Goal: Transaction & Acquisition: Book appointment/travel/reservation

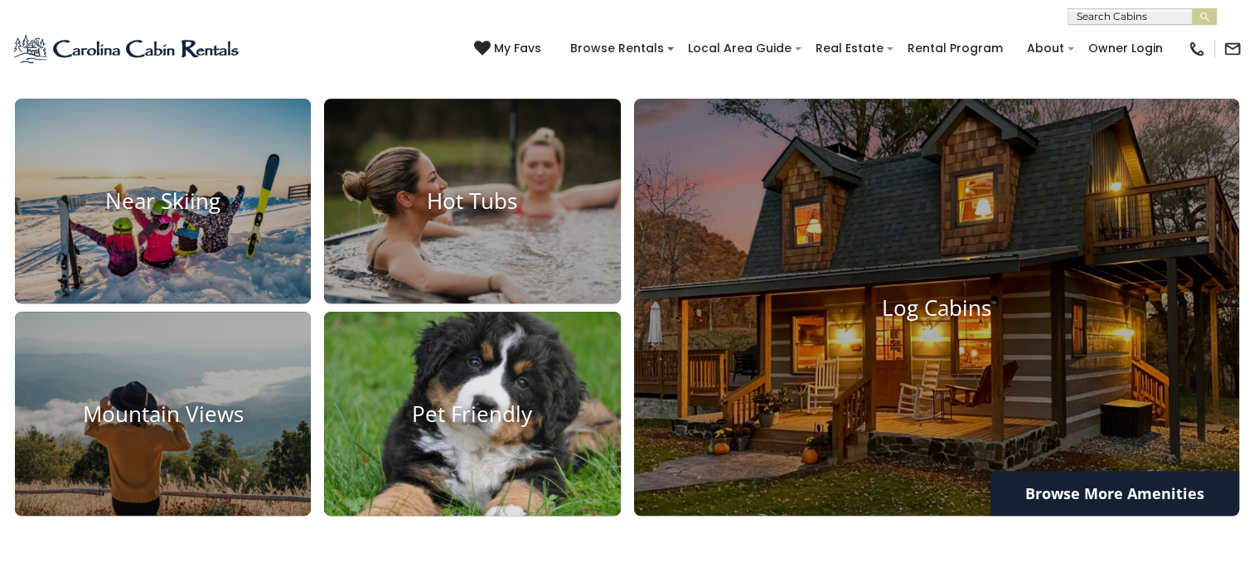
scroll to position [1161, 0]
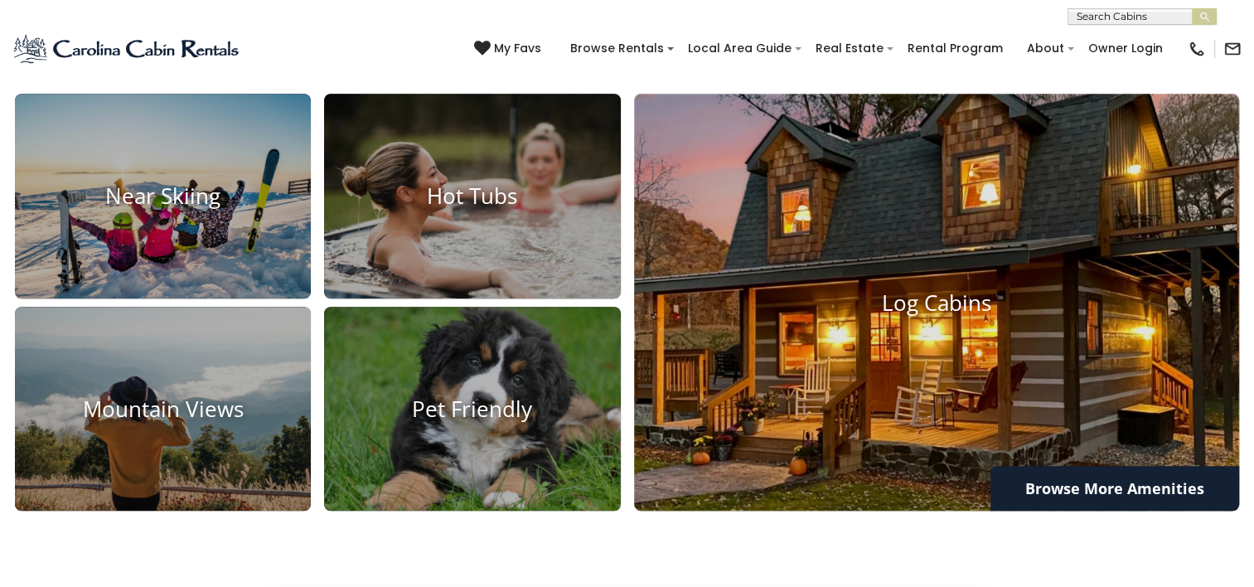
click at [877, 305] on h4 "Log Cabins" at bounding box center [937, 302] width 606 height 26
click at [877, 304] on h4 "Log Cabins" at bounding box center [937, 302] width 606 height 26
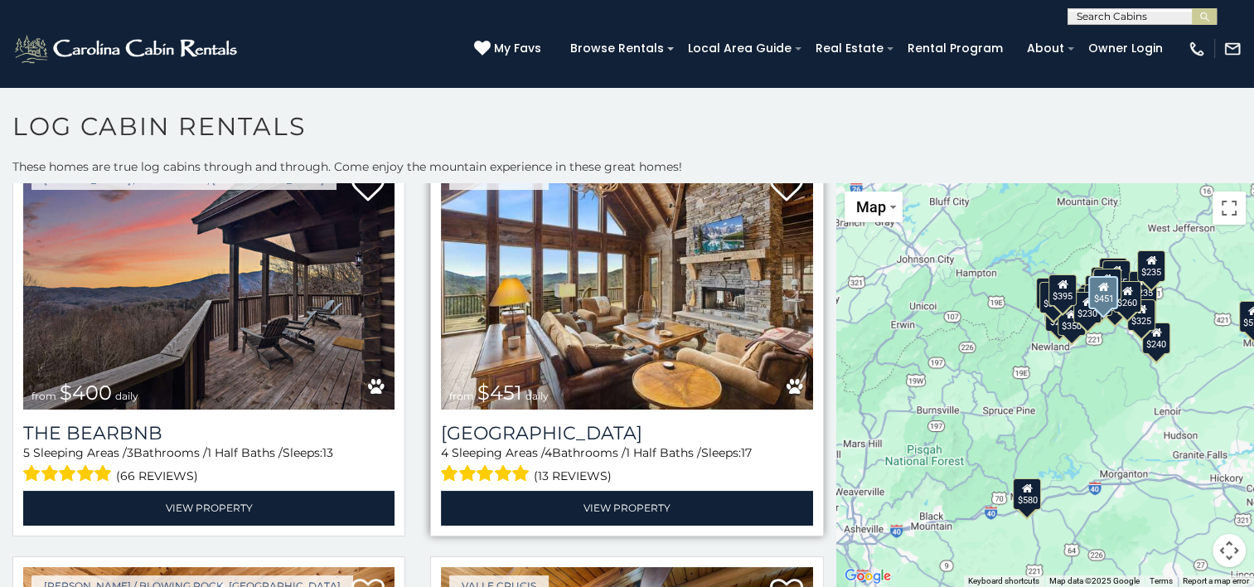
scroll to position [884, 0]
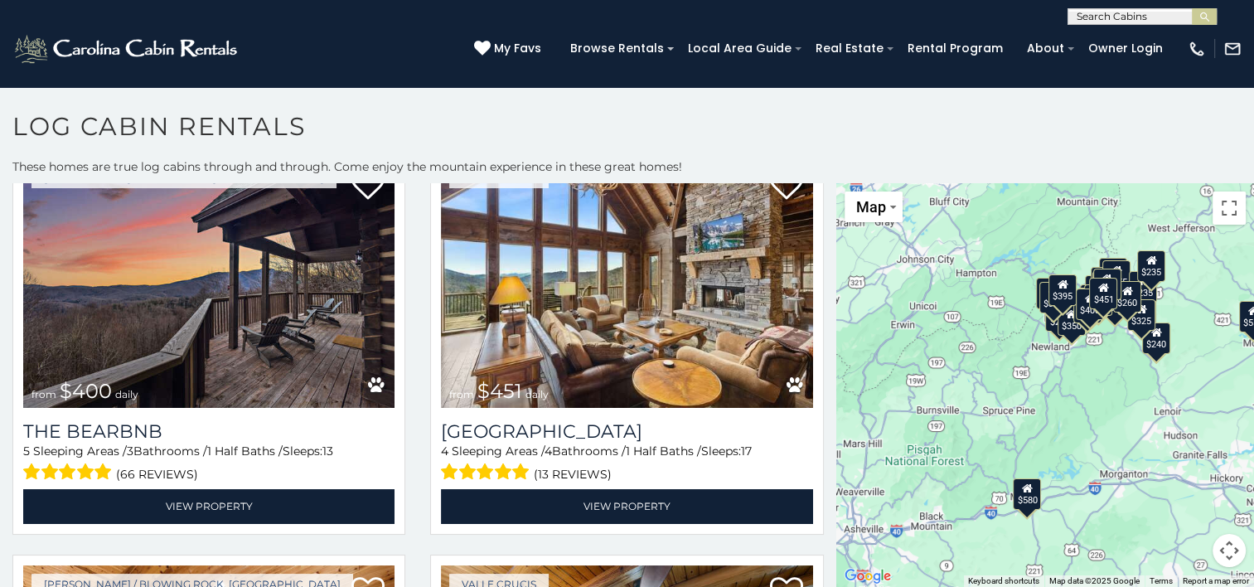
click at [618, 133] on h1 "Log Cabin Rentals" at bounding box center [627, 134] width 1254 height 47
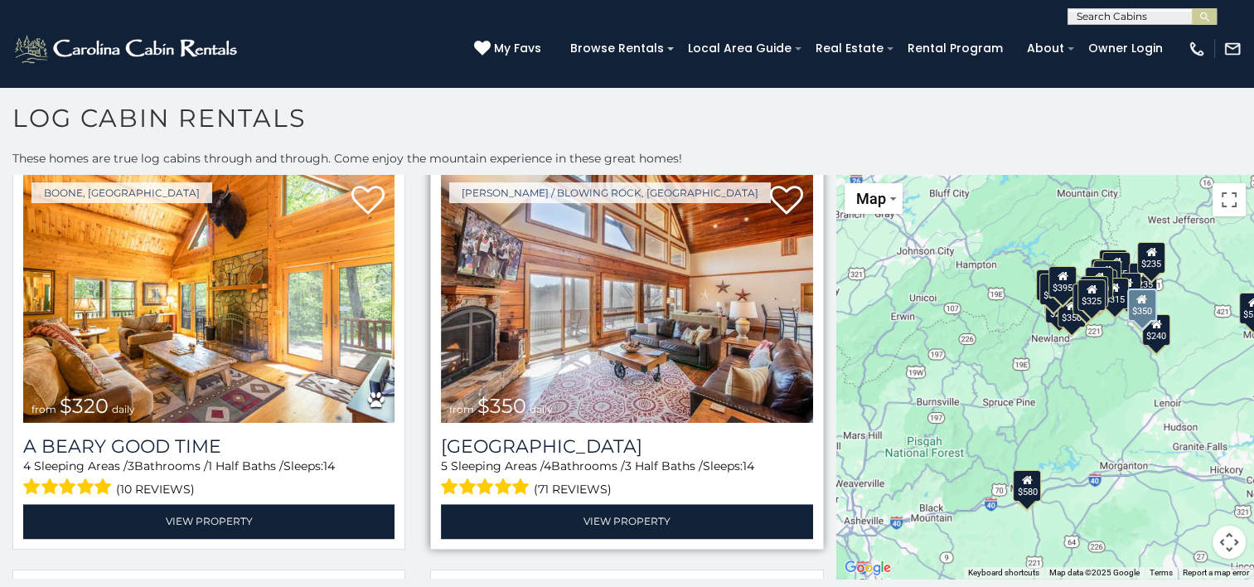
scroll to position [2487, 0]
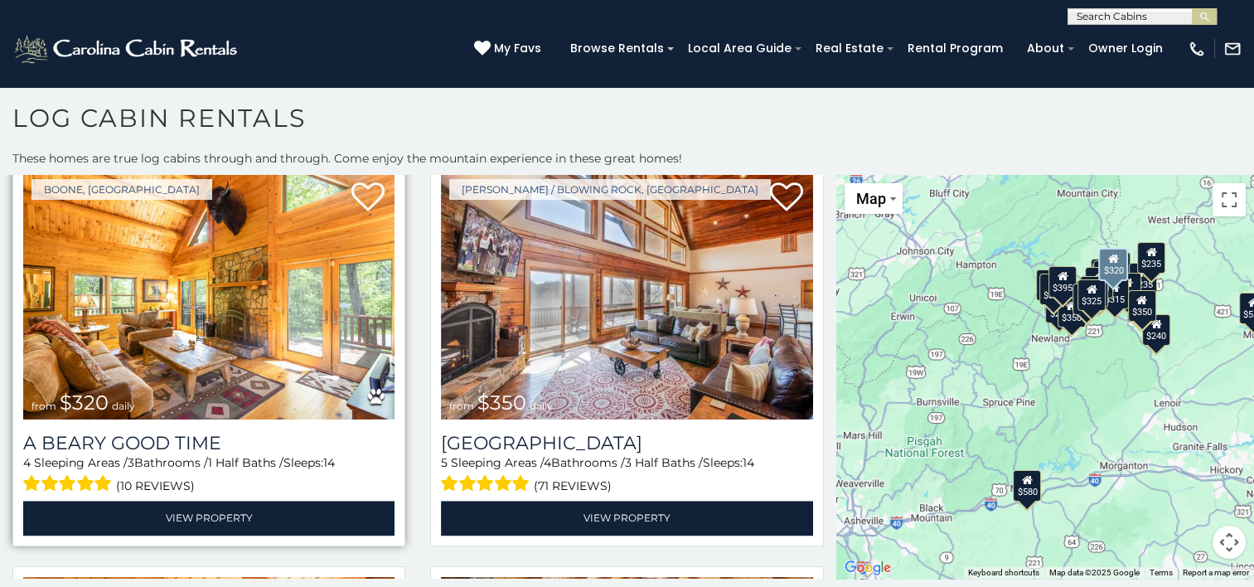
drag, startPoint x: 41, startPoint y: 282, endPoint x: 32, endPoint y: 290, distance: 13.0
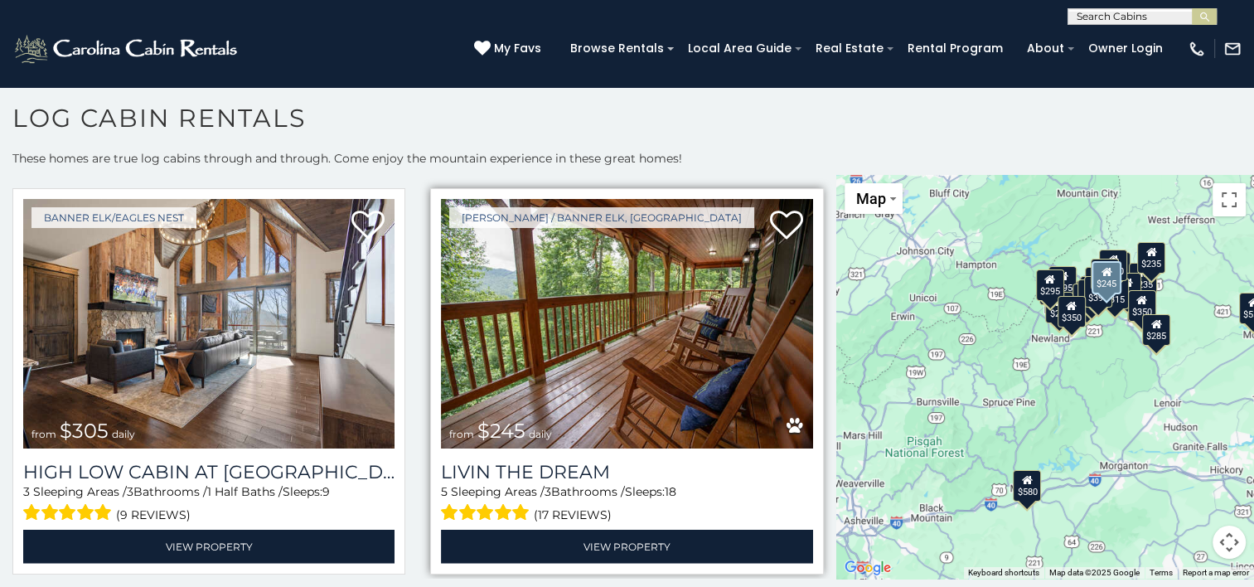
scroll to position [4090, 0]
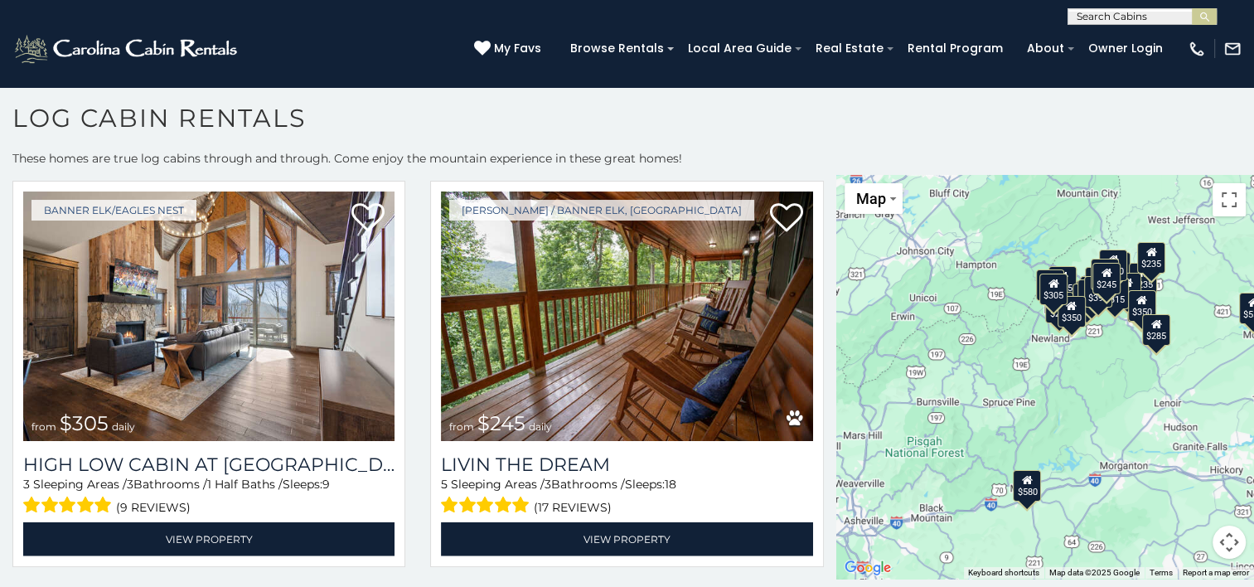
click at [833, 143] on h1 "Log Cabin Rentals" at bounding box center [627, 126] width 1254 height 47
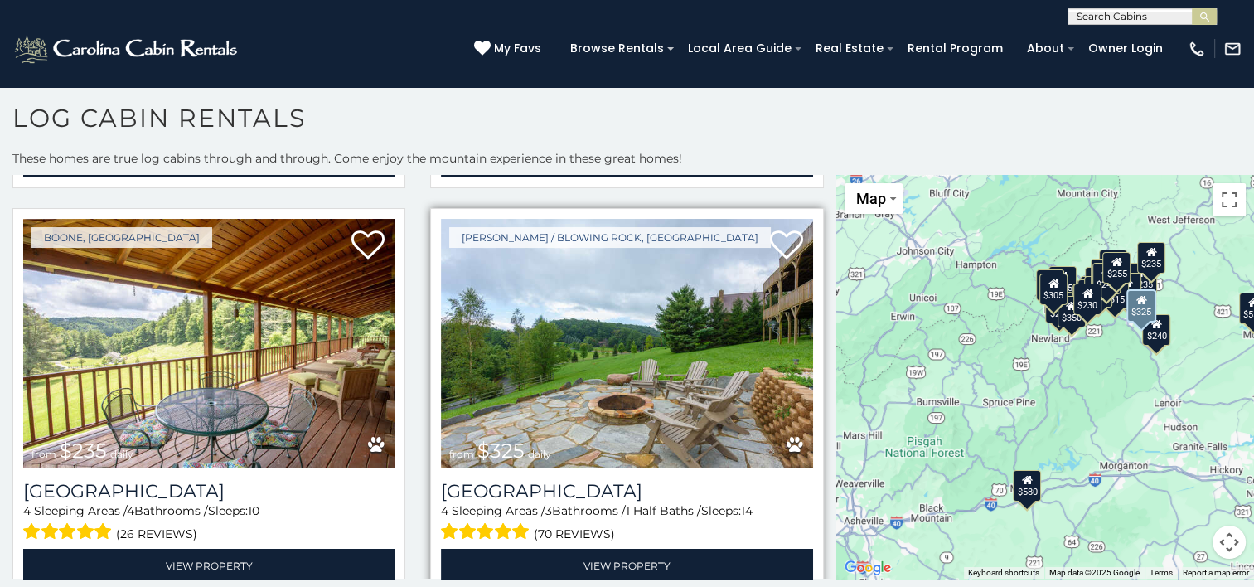
scroll to position [5306, 0]
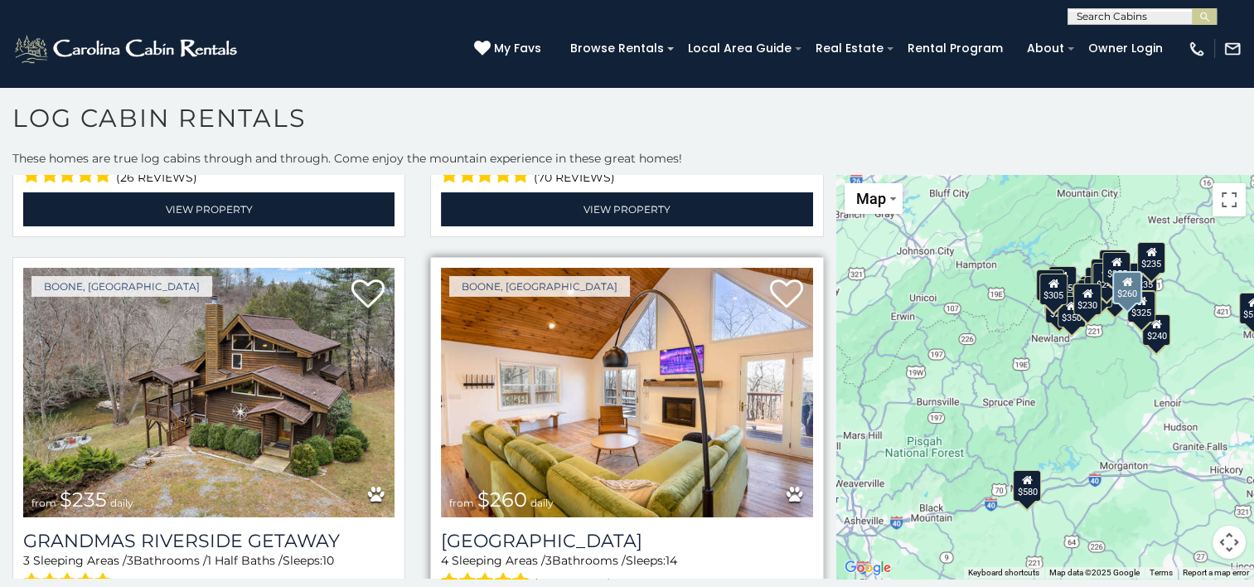
scroll to position [5678, 0]
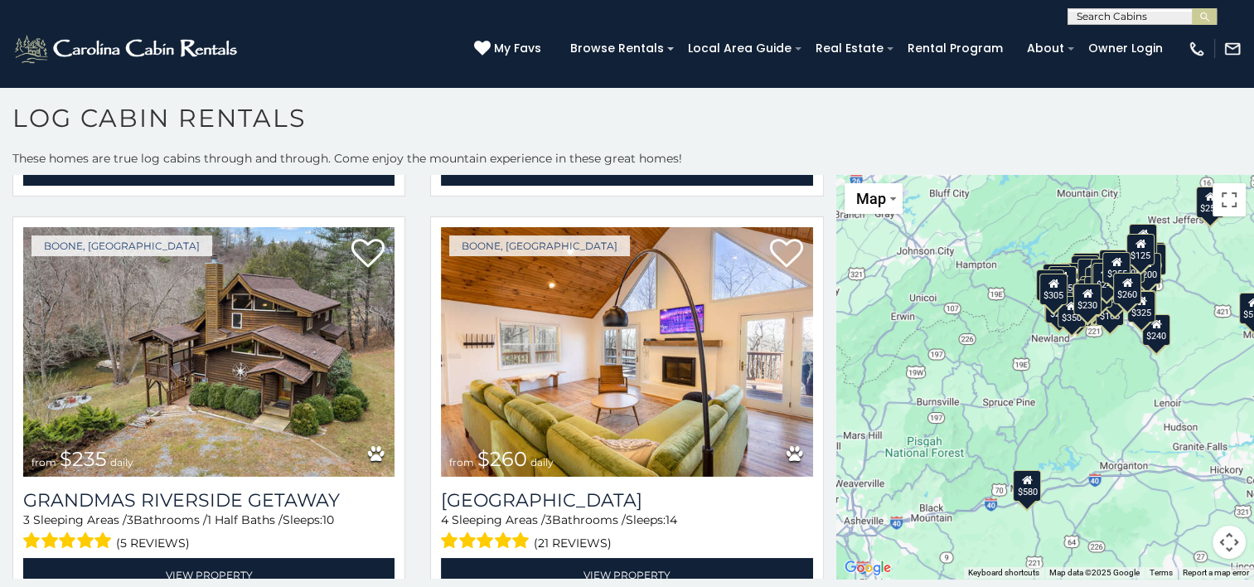
drag, startPoint x: 691, startPoint y: 109, endPoint x: 700, endPoint y: 111, distance: 8.7
click at [692, 109] on h1 "Log Cabin Rentals" at bounding box center [627, 126] width 1254 height 47
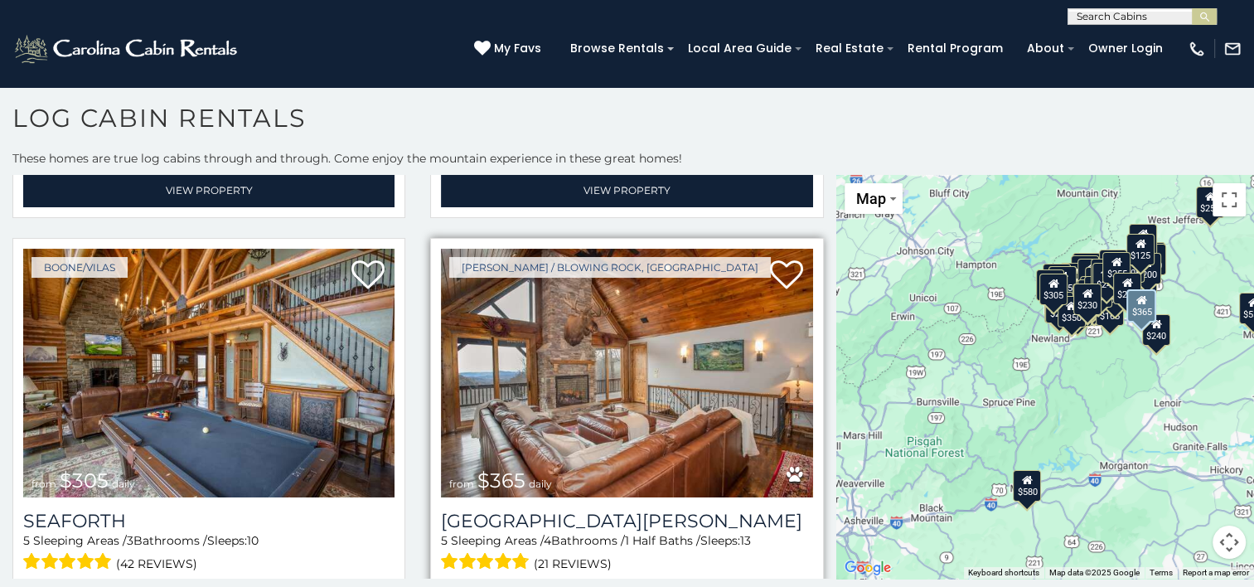
scroll to position [6065, 0]
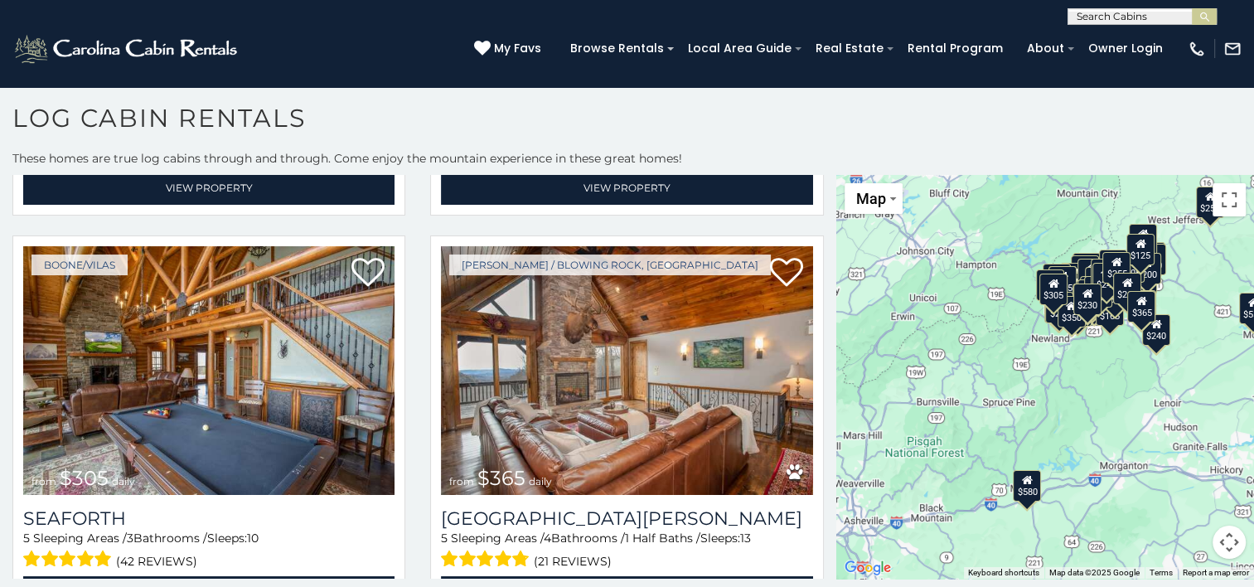
click at [789, 124] on h1 "Log Cabin Rentals" at bounding box center [627, 126] width 1254 height 47
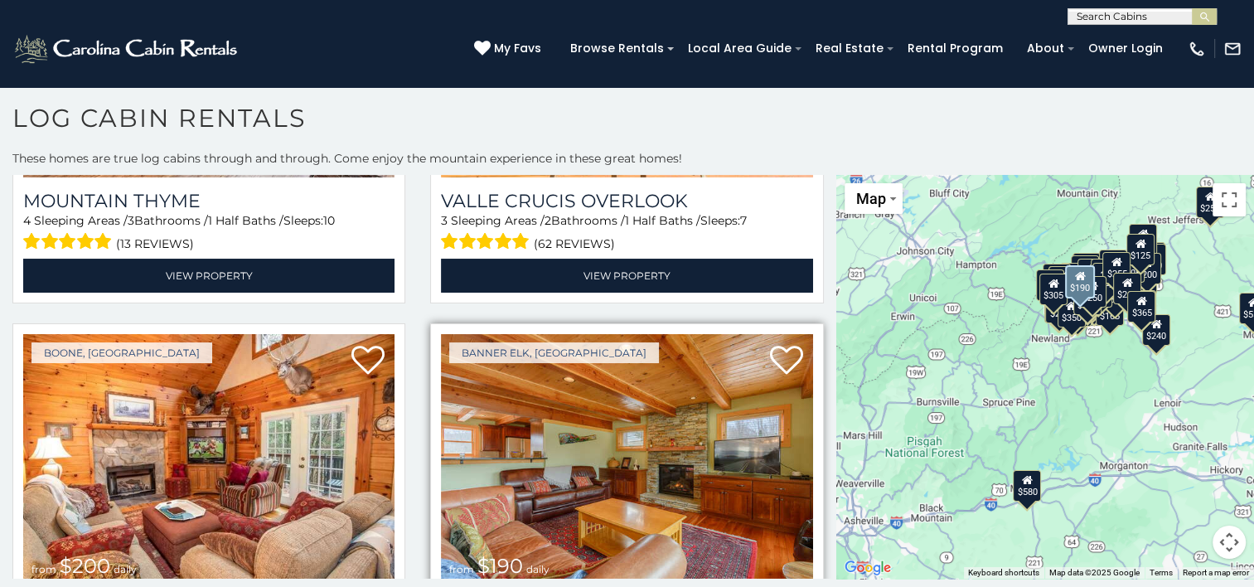
scroll to position [6838, 0]
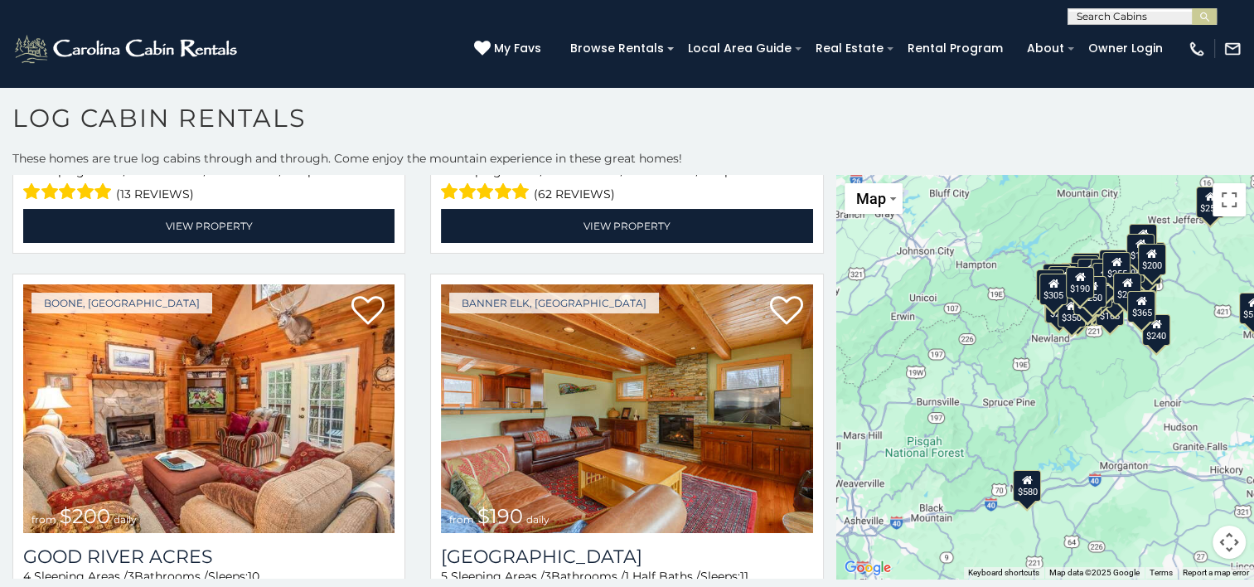
click at [594, 123] on h1 "Log Cabin Rentals" at bounding box center [627, 126] width 1254 height 47
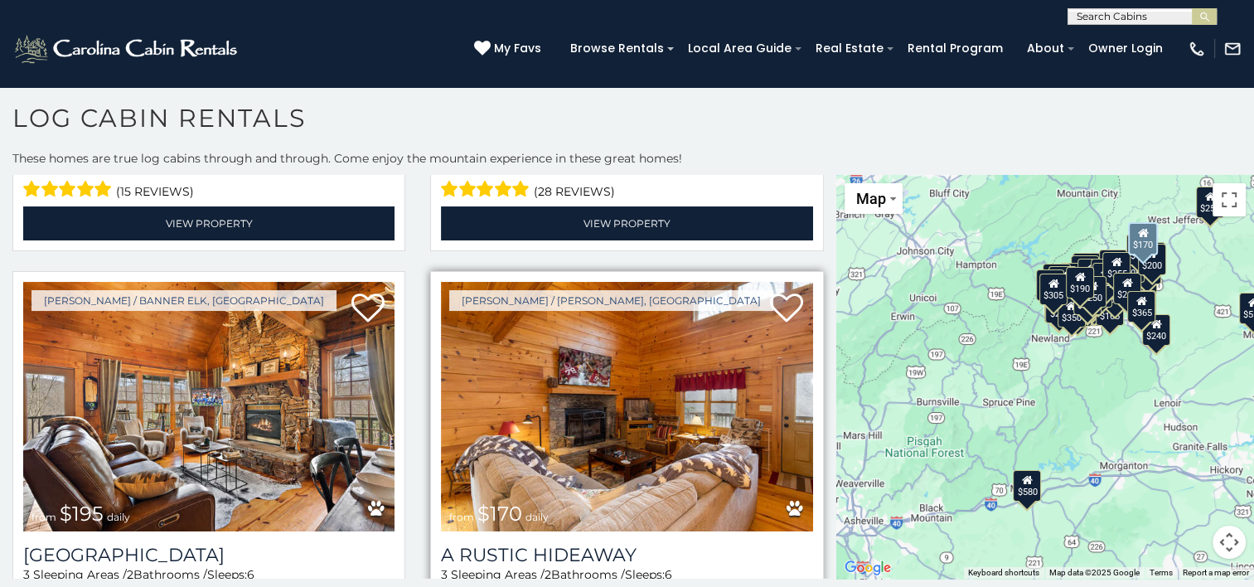
scroll to position [7336, 0]
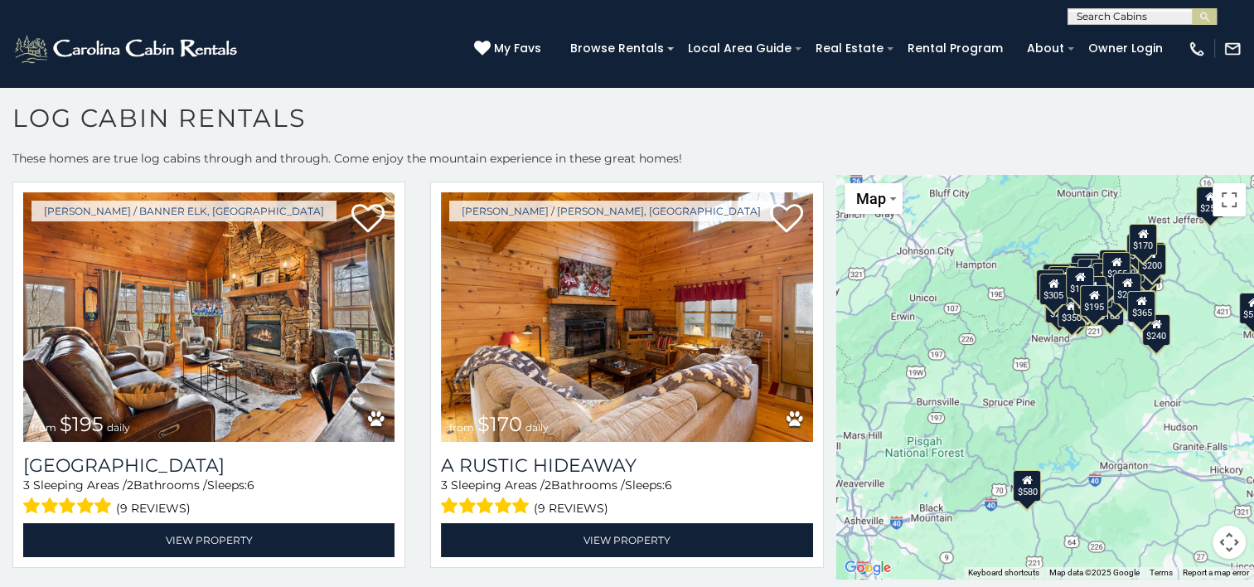
click at [553, 119] on h1 "Log Cabin Rentals" at bounding box center [627, 126] width 1254 height 47
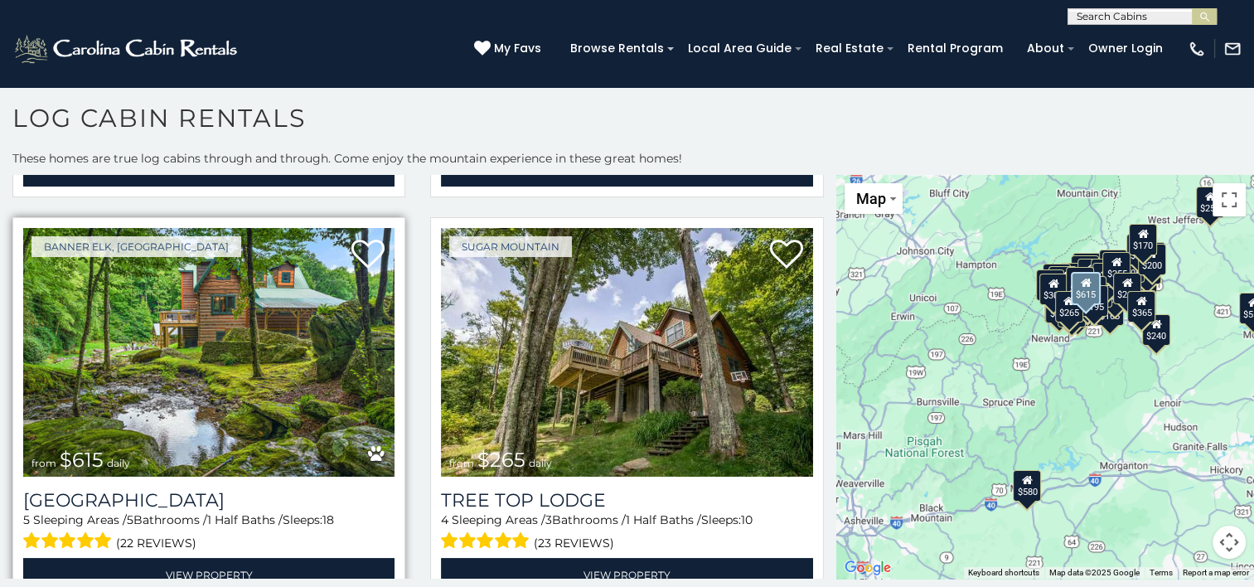
scroll to position [7723, 0]
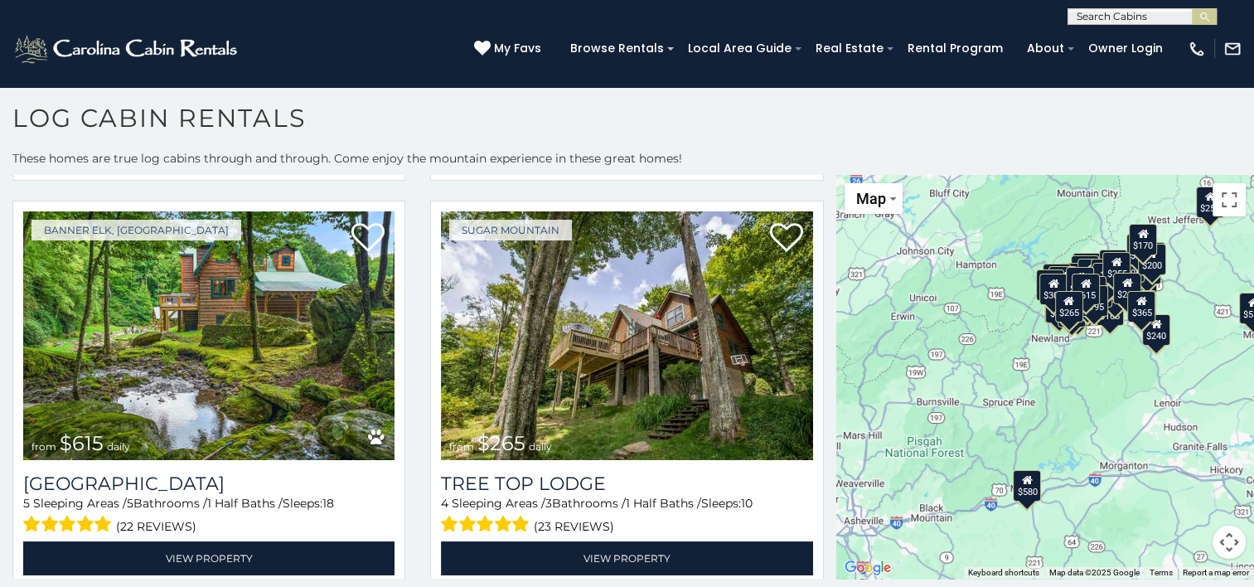
click at [484, 112] on h1 "Log Cabin Rentals" at bounding box center [627, 126] width 1254 height 47
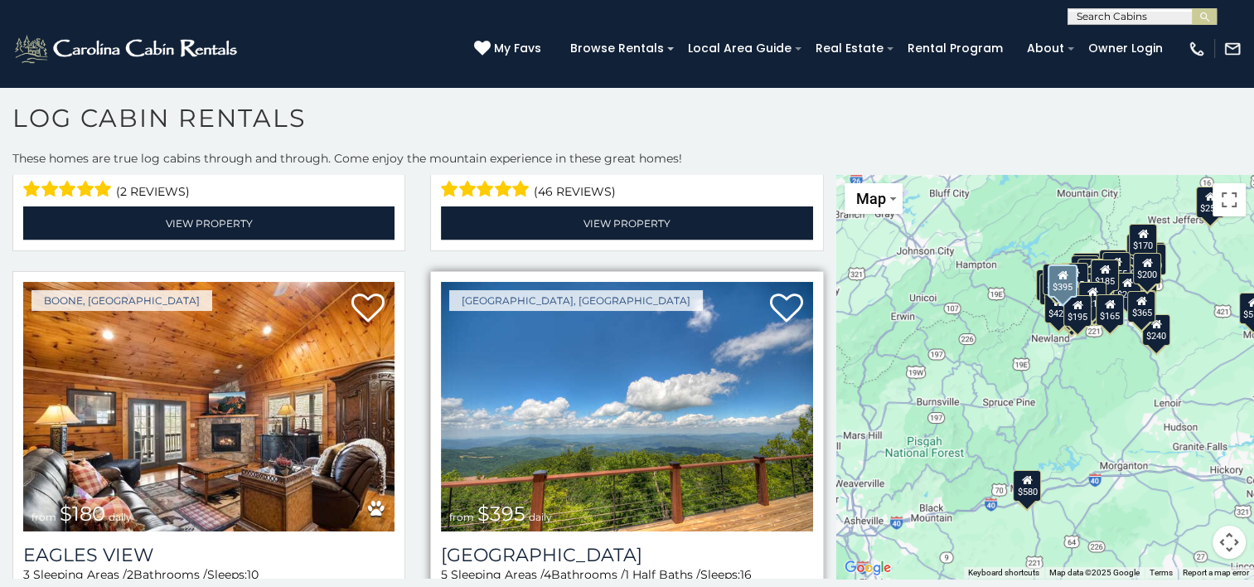
scroll to position [9713, 0]
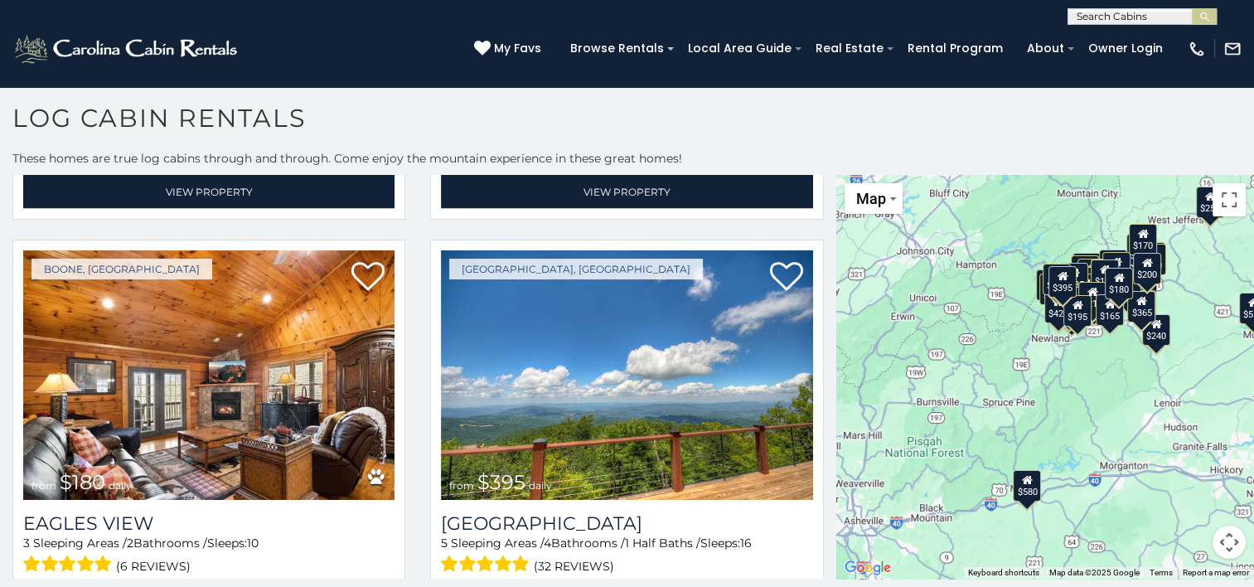
click at [721, 121] on h1 "Log Cabin Rentals" at bounding box center [627, 126] width 1254 height 47
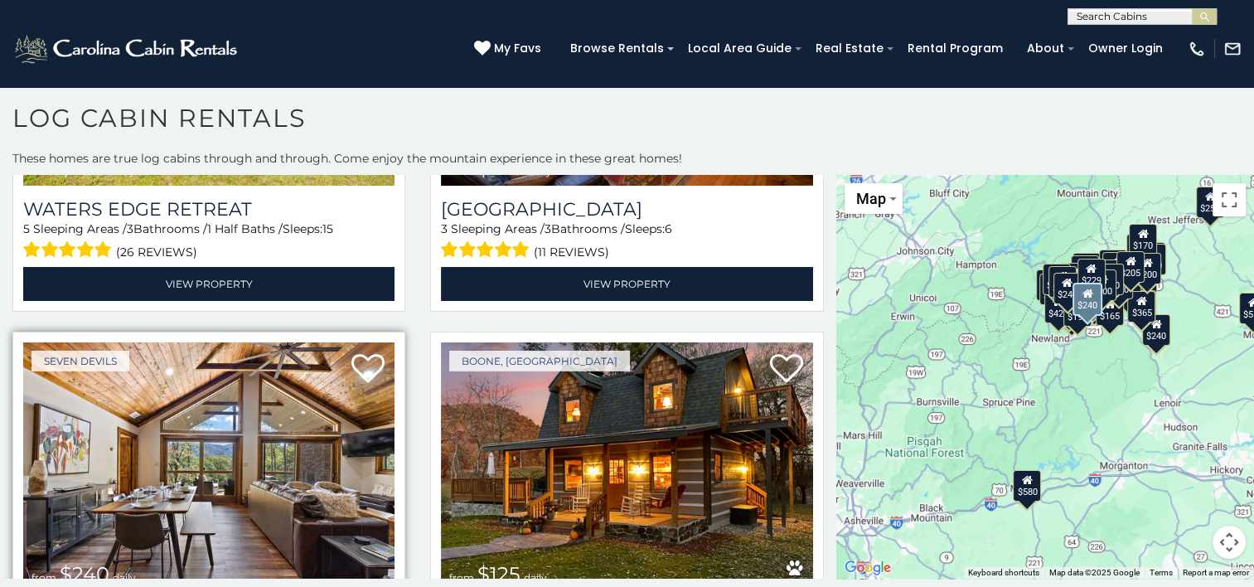
scroll to position [11702, 0]
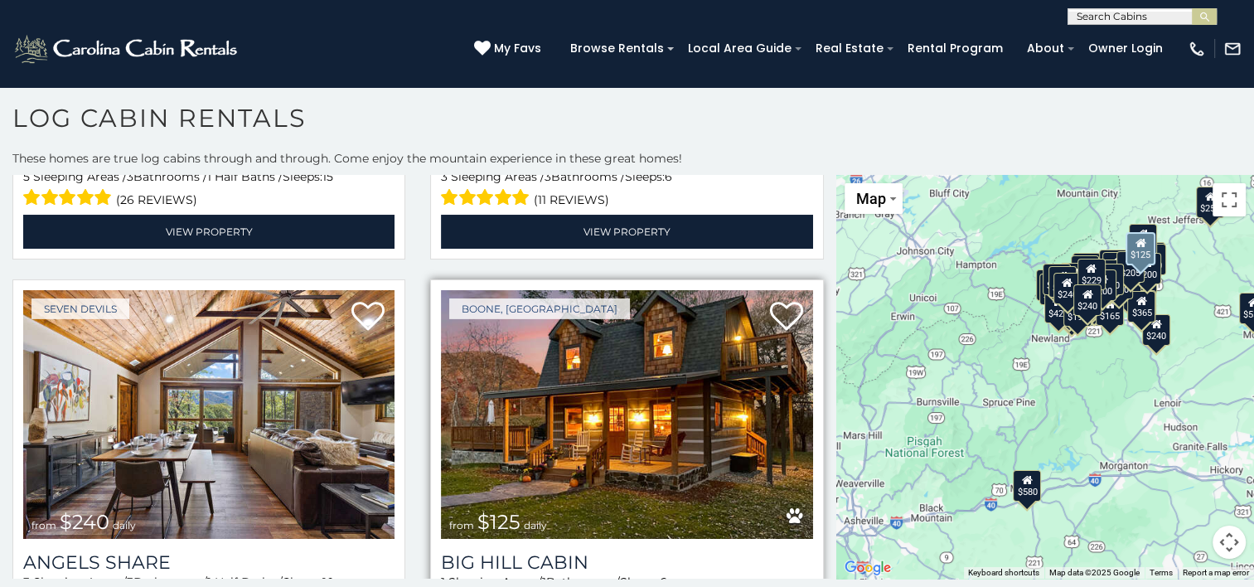
drag, startPoint x: 601, startPoint y: 312, endPoint x: 599, endPoint y: 302, distance: 10.1
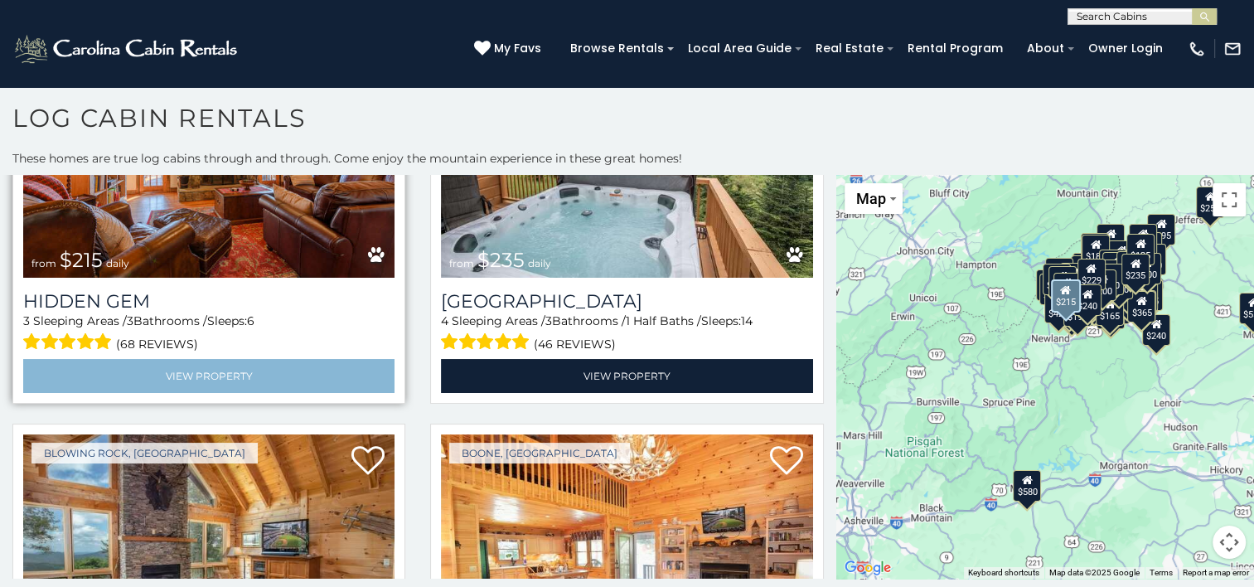
scroll to position [12476, 0]
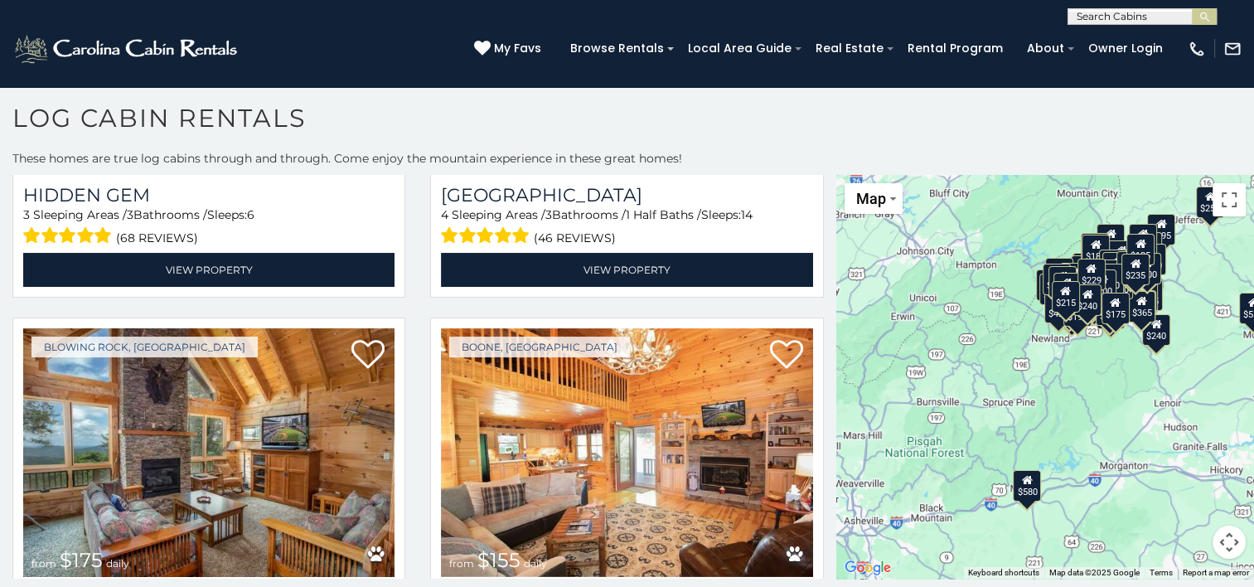
click at [516, 113] on h1 "Log Cabin Rentals" at bounding box center [627, 126] width 1254 height 47
click at [421, 106] on h1 "Log Cabin Rentals" at bounding box center [627, 126] width 1254 height 47
click at [497, 117] on h1 "Log Cabin Rentals" at bounding box center [627, 126] width 1254 height 47
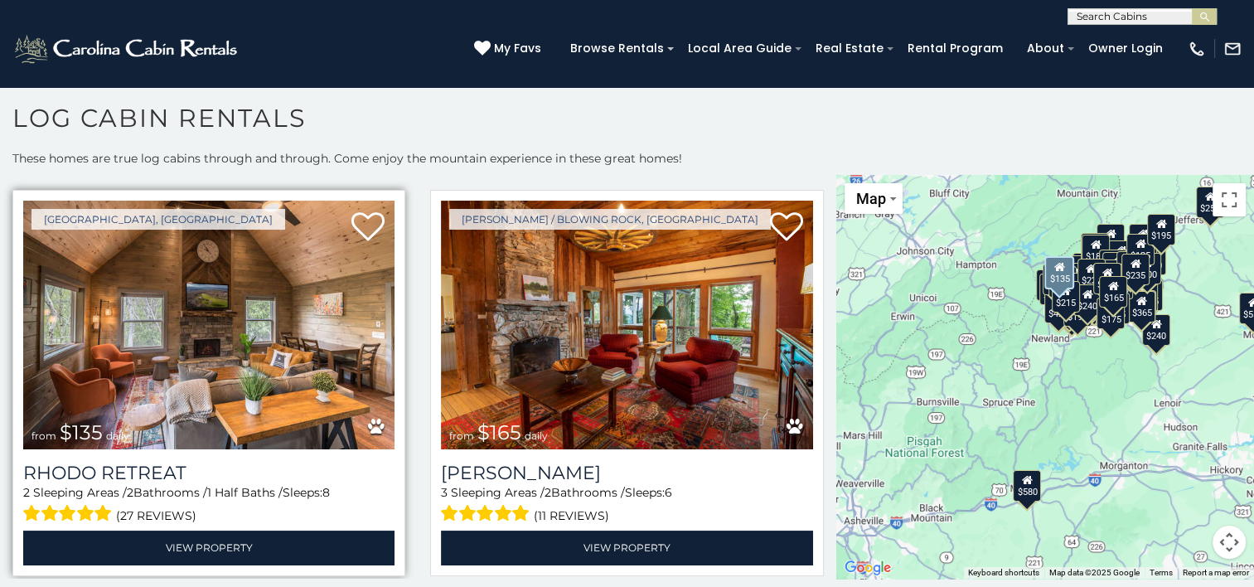
scroll to position [13416, 0]
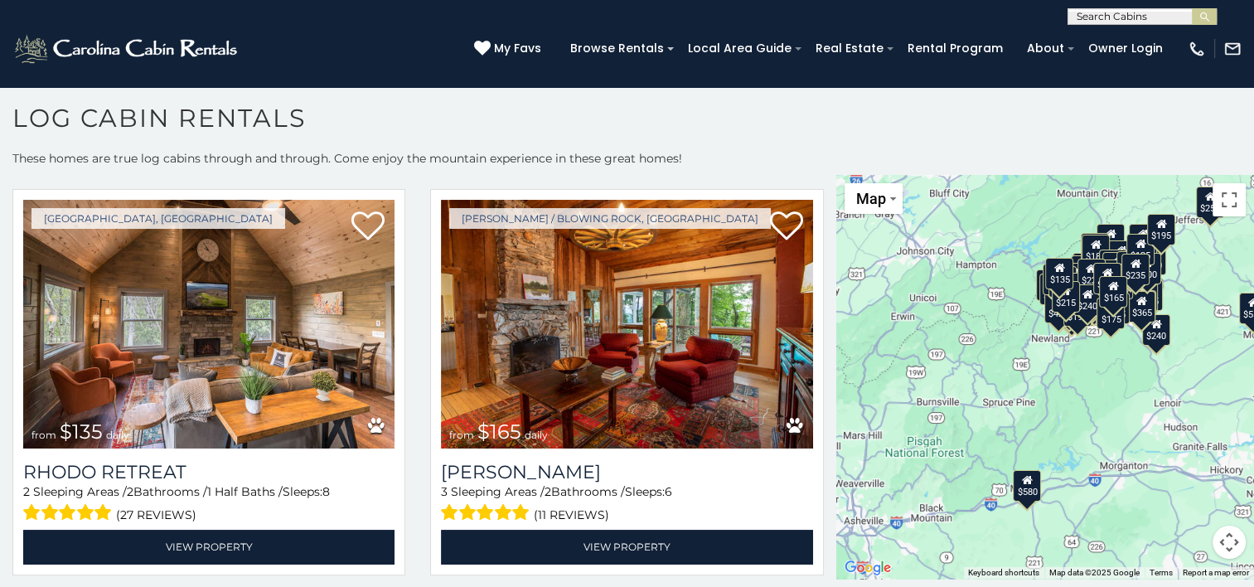
click at [723, 115] on h1 "Log Cabin Rentals" at bounding box center [627, 126] width 1254 height 47
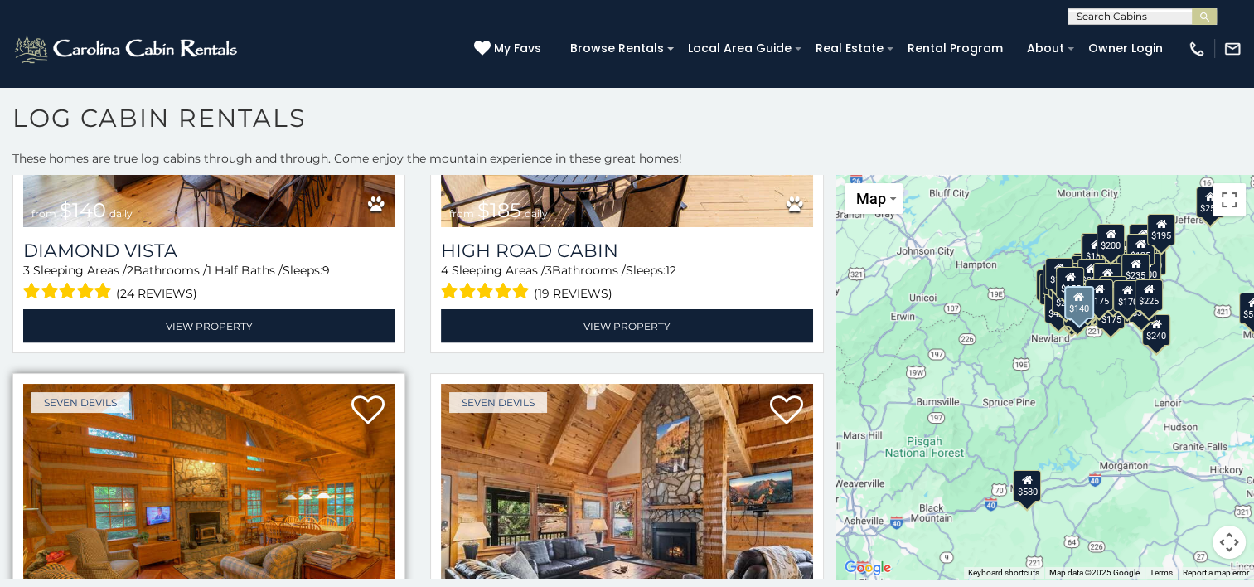
scroll to position [15738, 0]
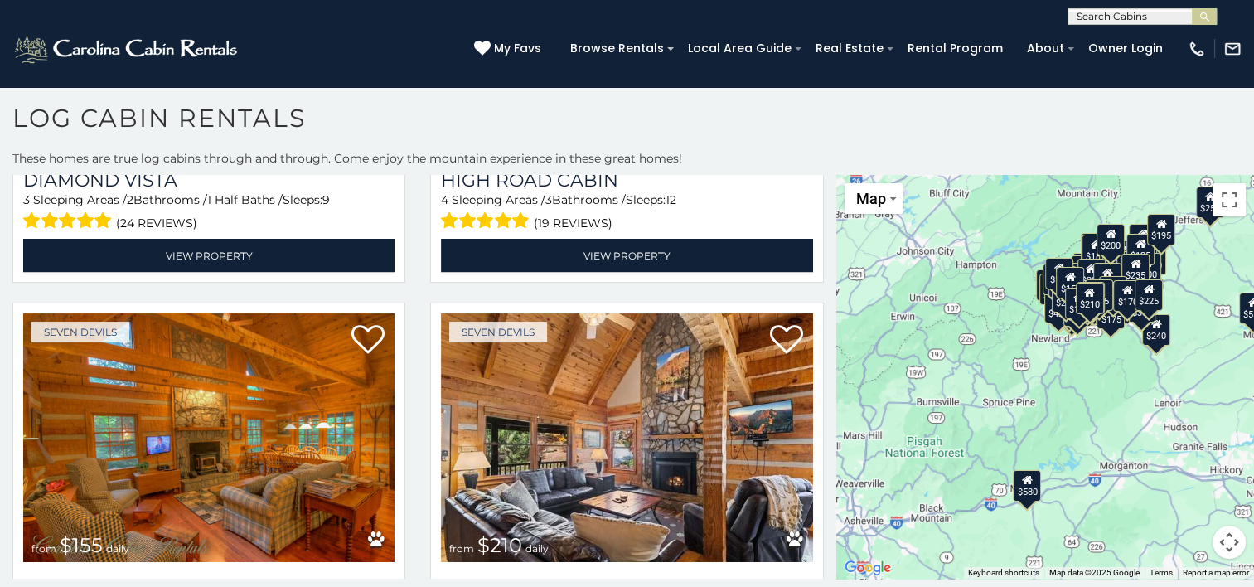
click at [545, 100] on section "**********" at bounding box center [627, 333] width 1254 height 510
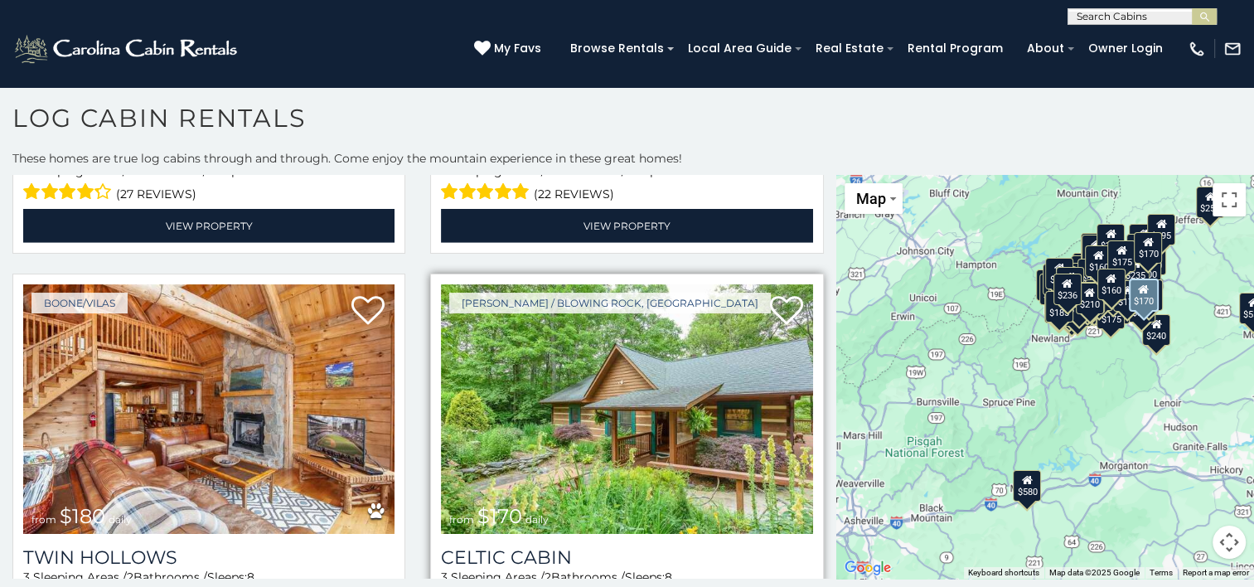
scroll to position [17396, 0]
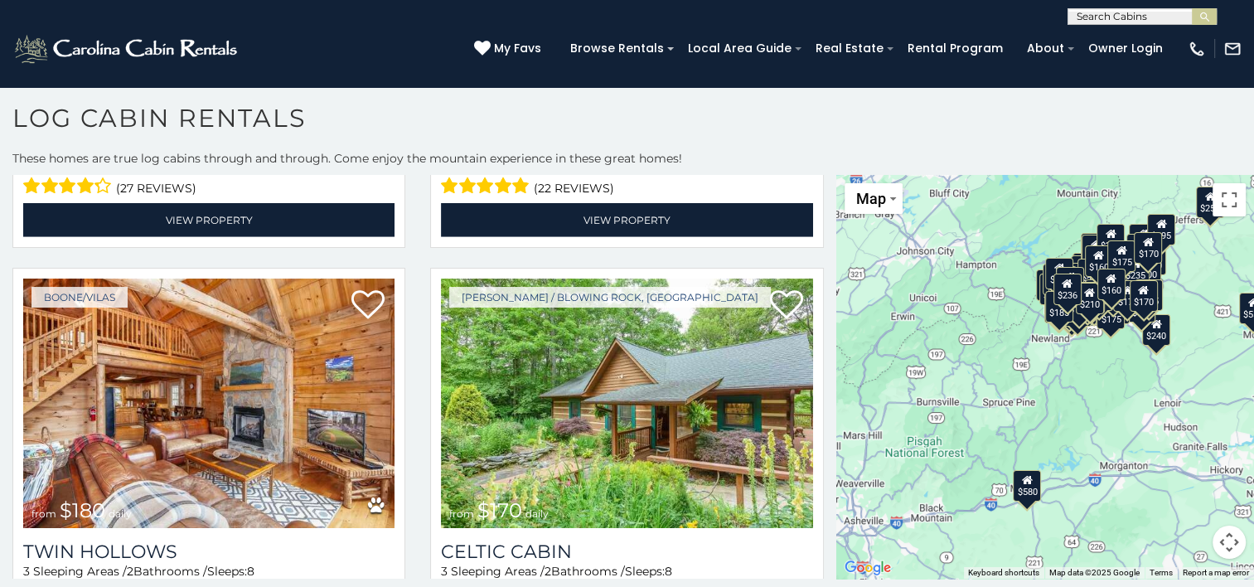
click at [542, 97] on section "**********" at bounding box center [627, 333] width 1254 height 510
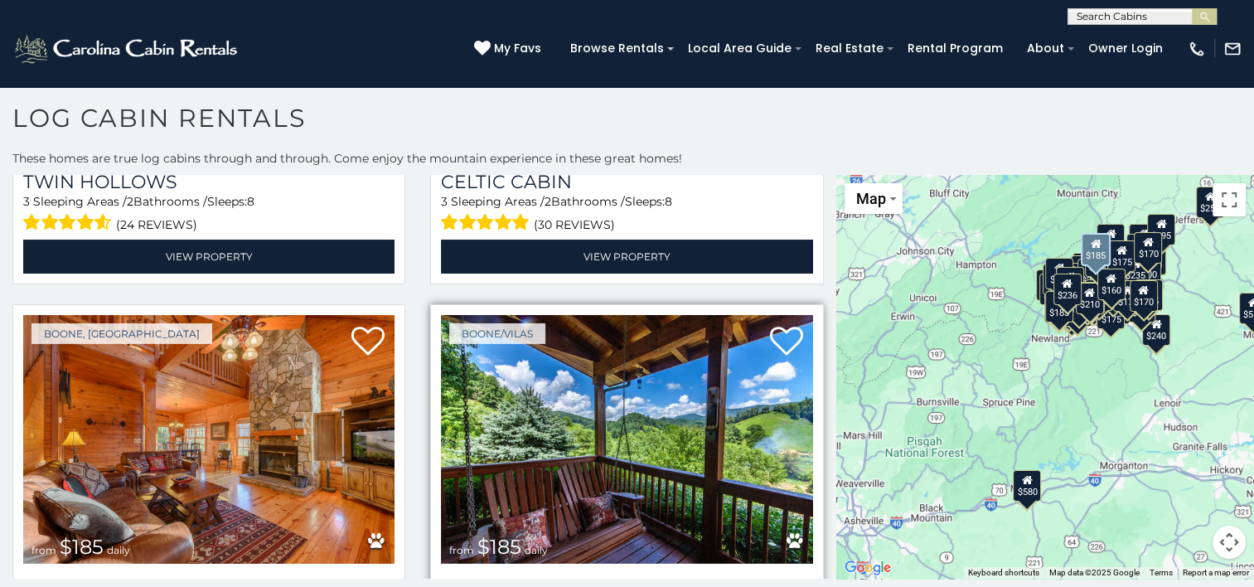
scroll to position [17767, 0]
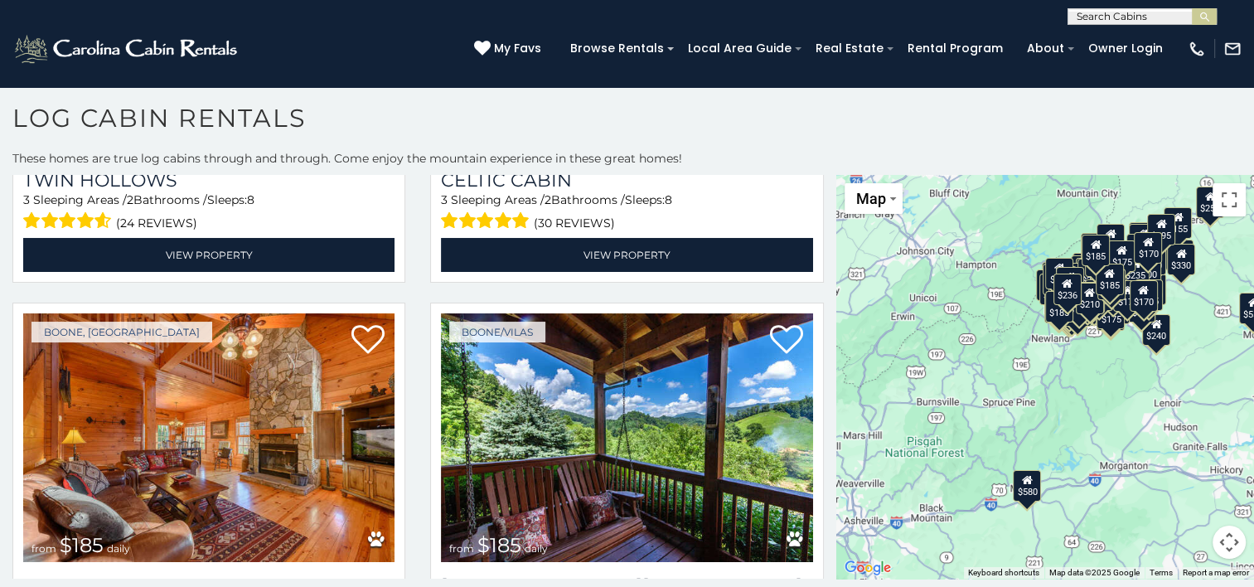
click at [637, 106] on h1 "Log Cabin Rentals" at bounding box center [627, 126] width 1254 height 47
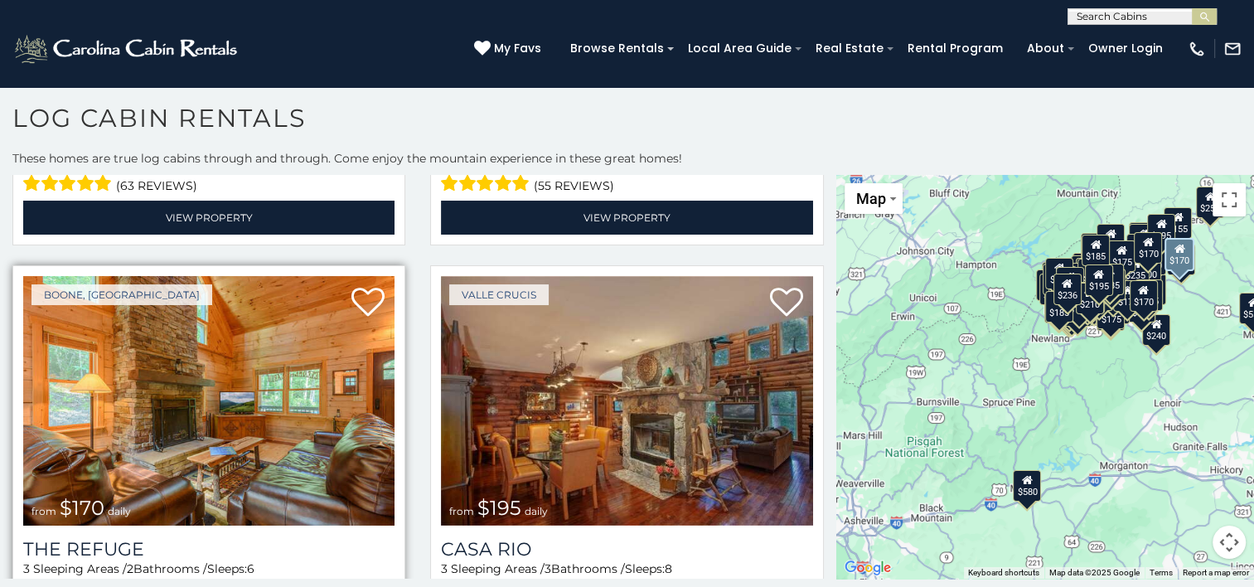
scroll to position [18210, 0]
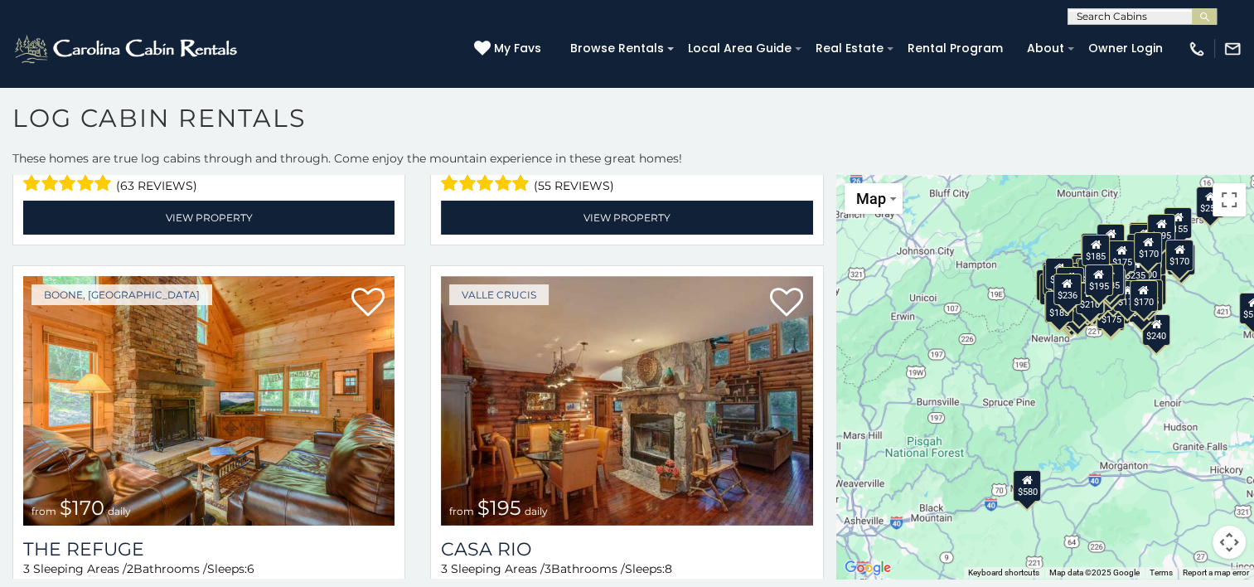
click at [596, 103] on h1 "Log Cabin Rentals" at bounding box center [627, 126] width 1254 height 47
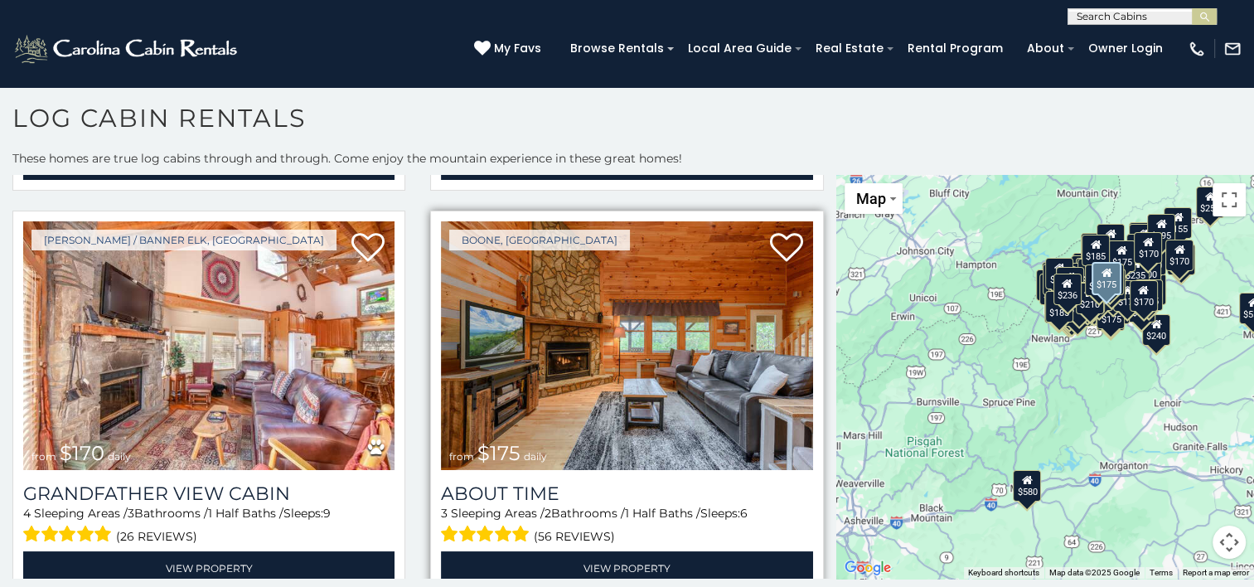
scroll to position [18651, 0]
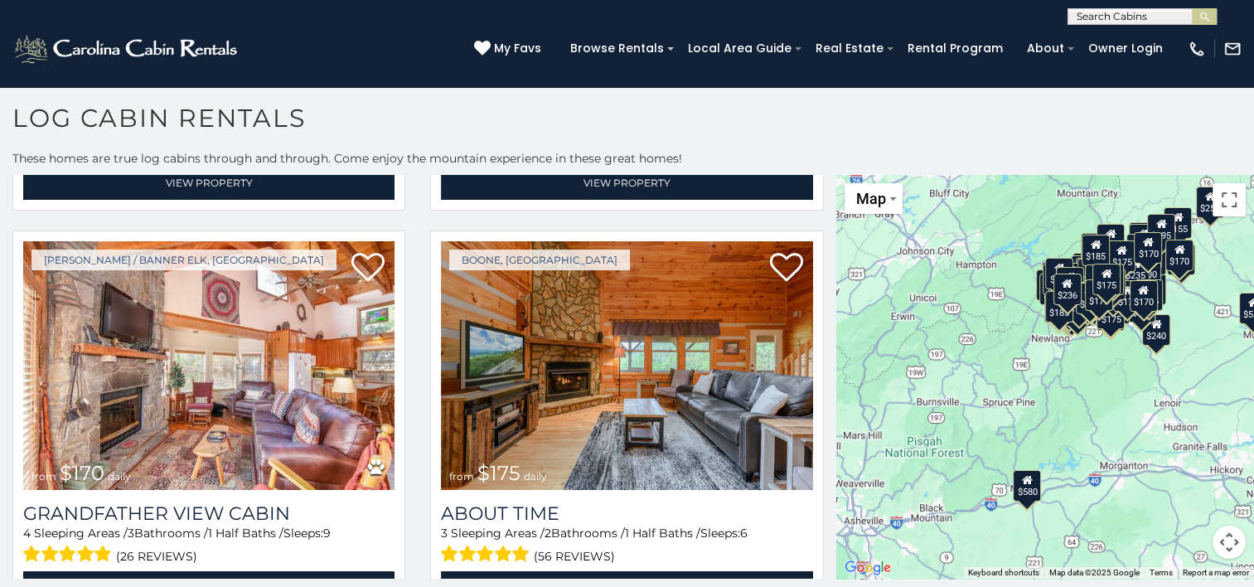
click at [699, 120] on h1 "Log Cabin Rentals" at bounding box center [627, 126] width 1254 height 47
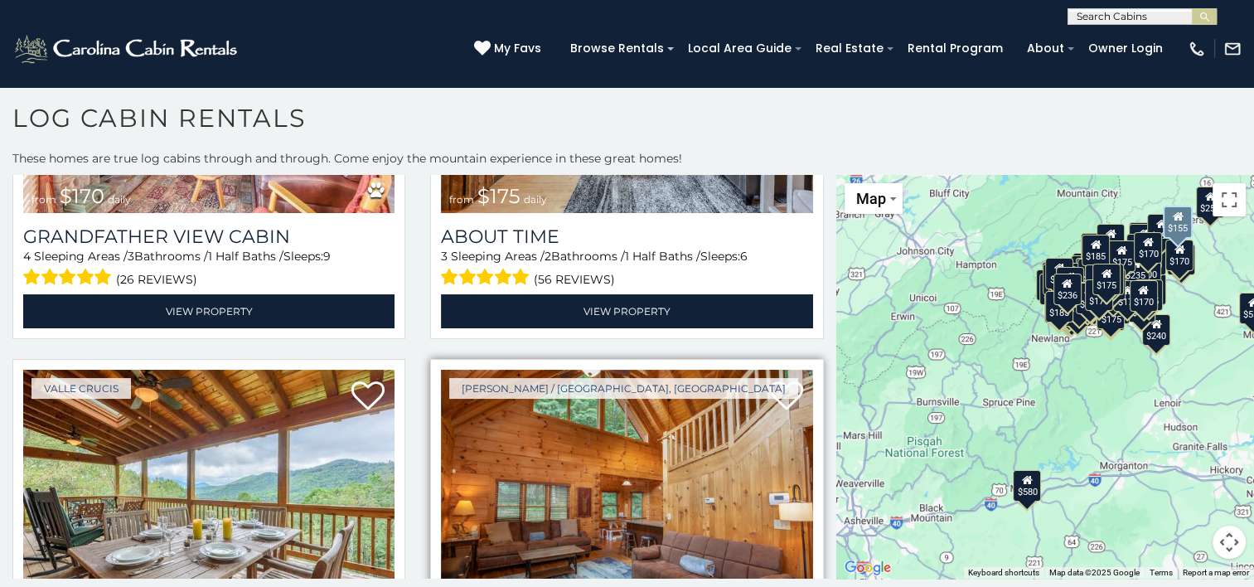
scroll to position [18983, 0]
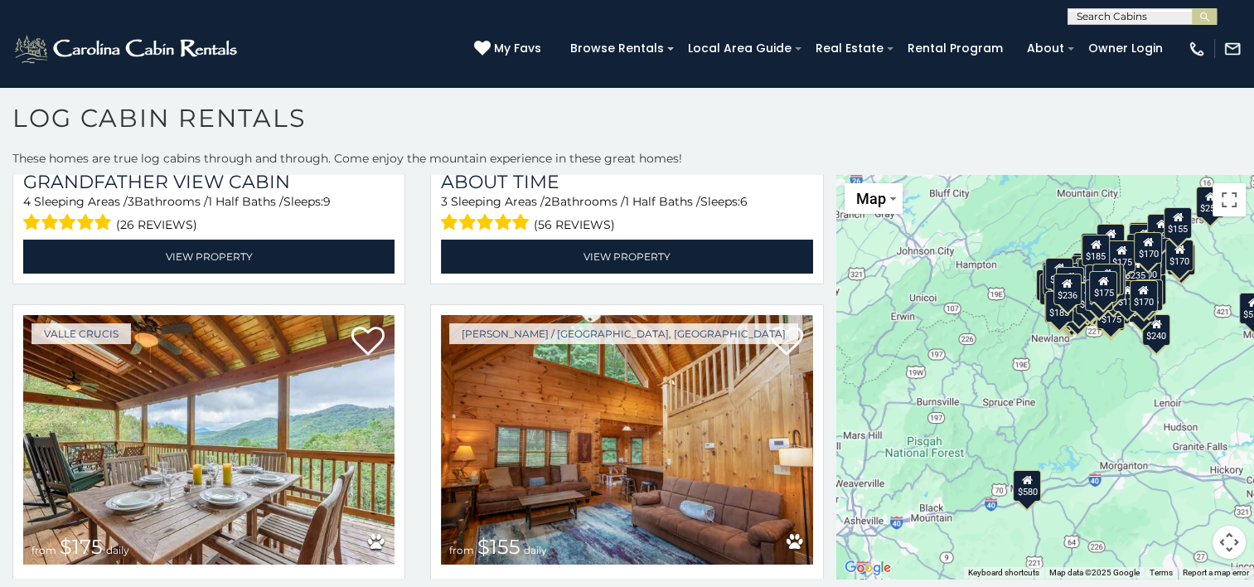
click at [861, 116] on h1 "Log Cabin Rentals" at bounding box center [627, 126] width 1254 height 47
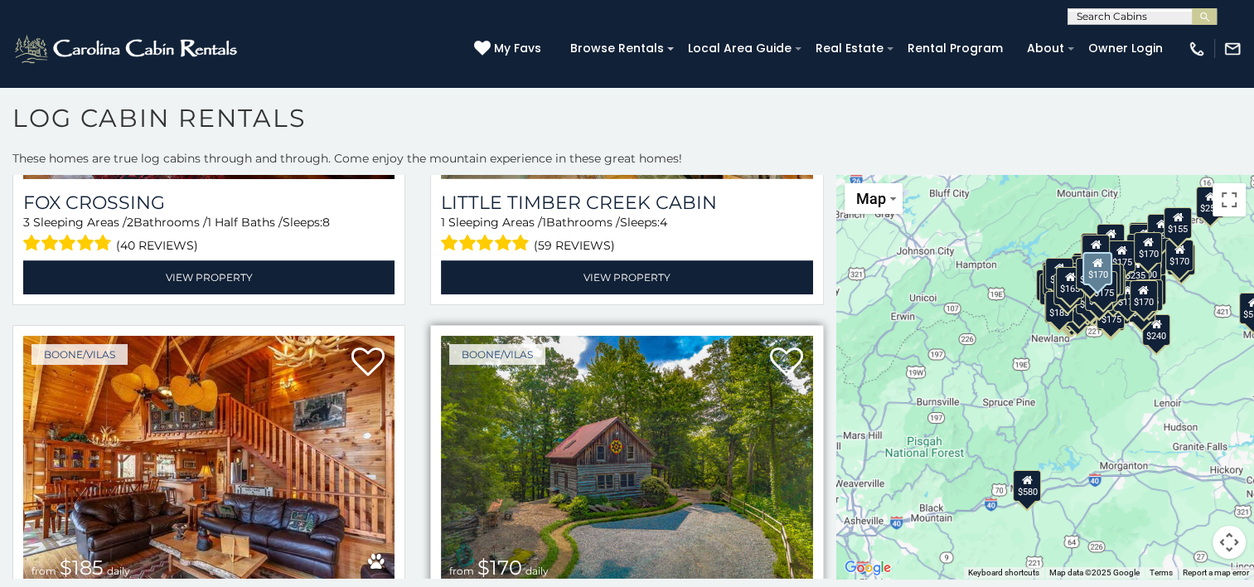
scroll to position [20200, 0]
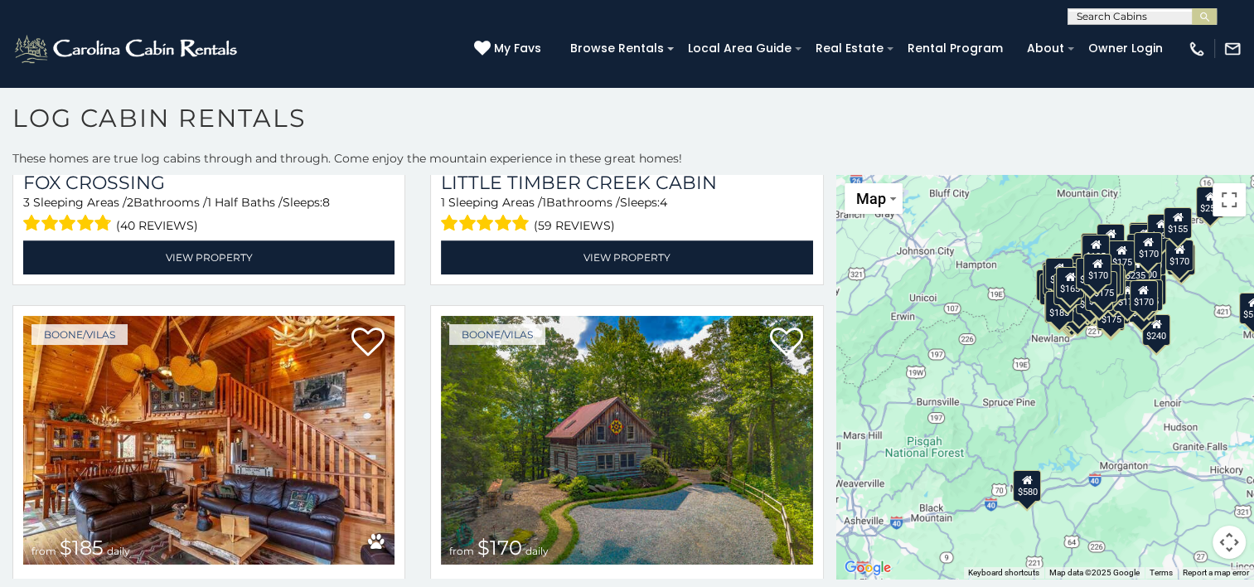
click at [561, 119] on h1 "Log Cabin Rentals" at bounding box center [627, 126] width 1254 height 47
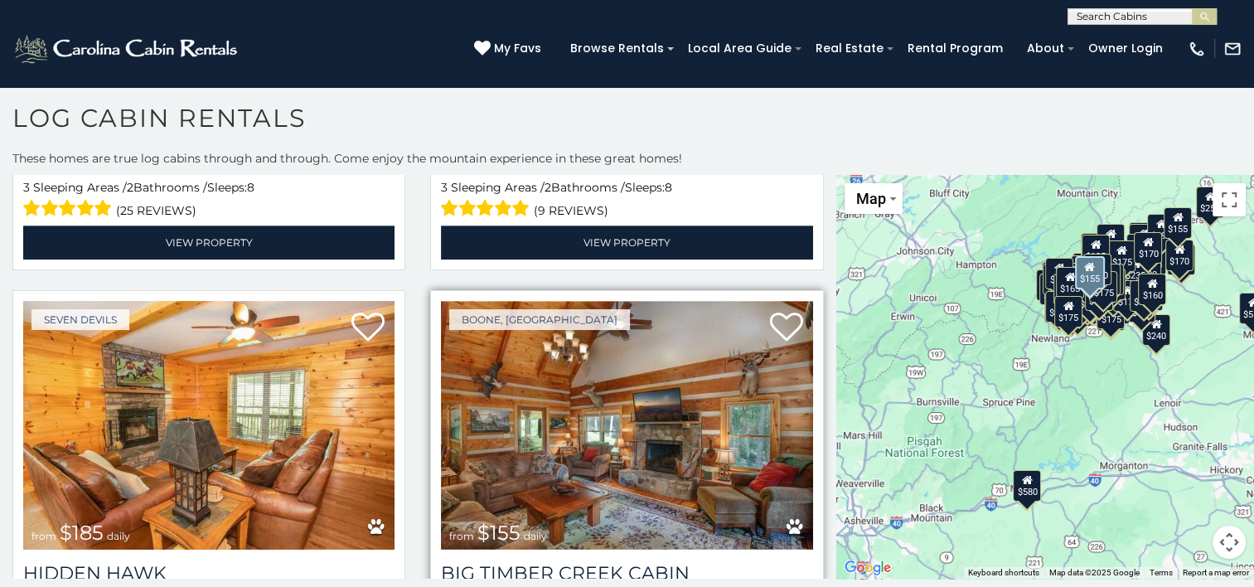
scroll to position [21029, 0]
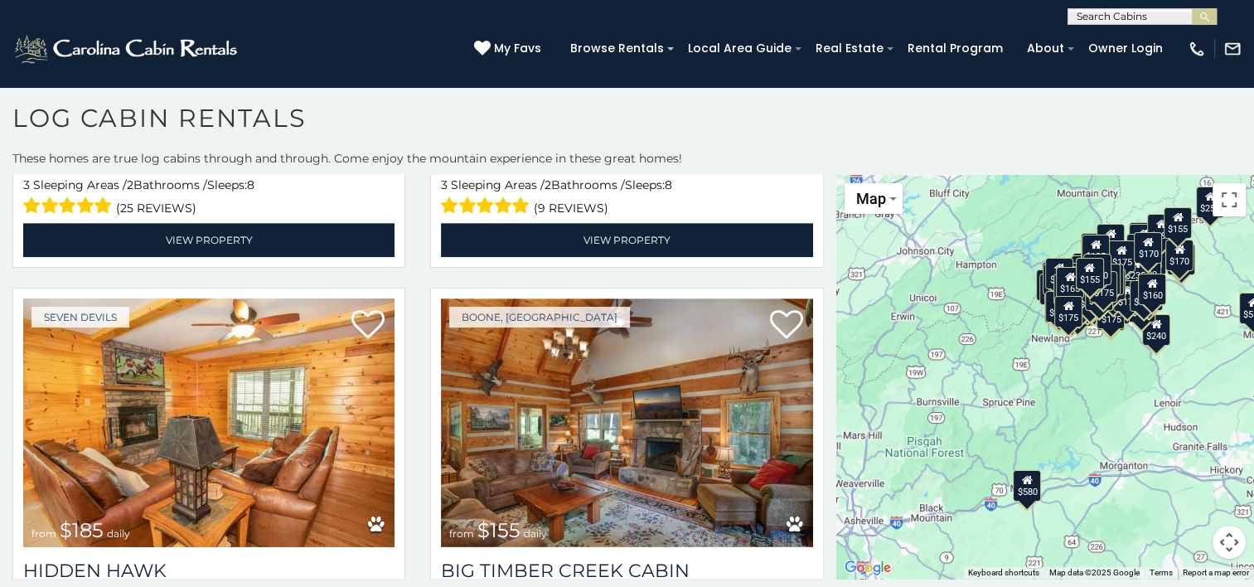
click at [640, 114] on h1 "Log Cabin Rentals" at bounding box center [627, 126] width 1254 height 47
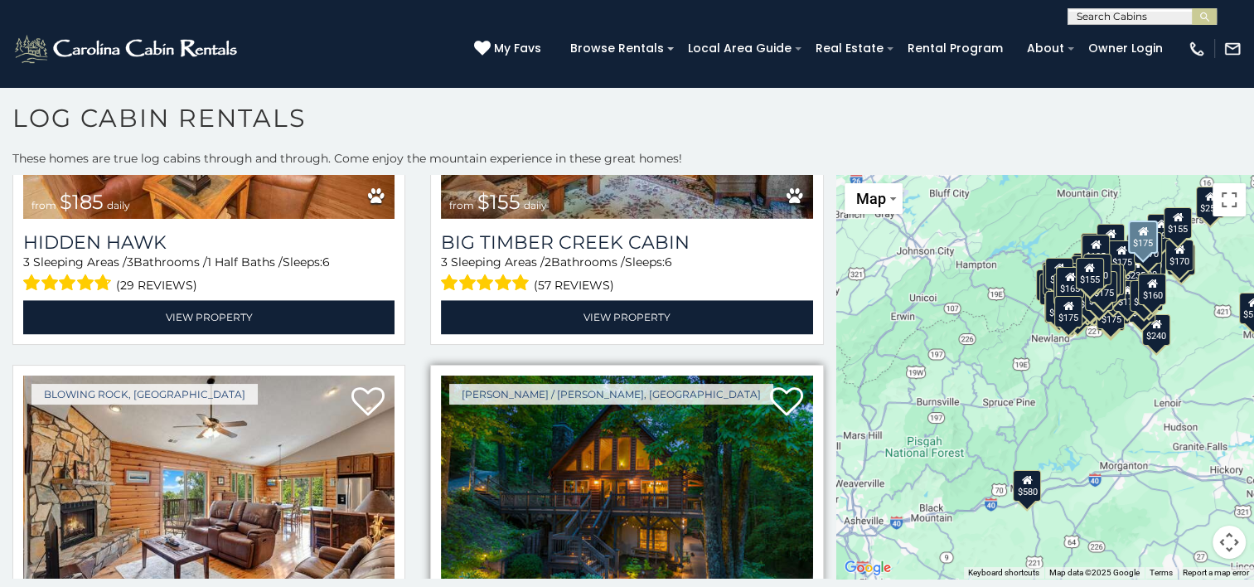
scroll to position [21360, 0]
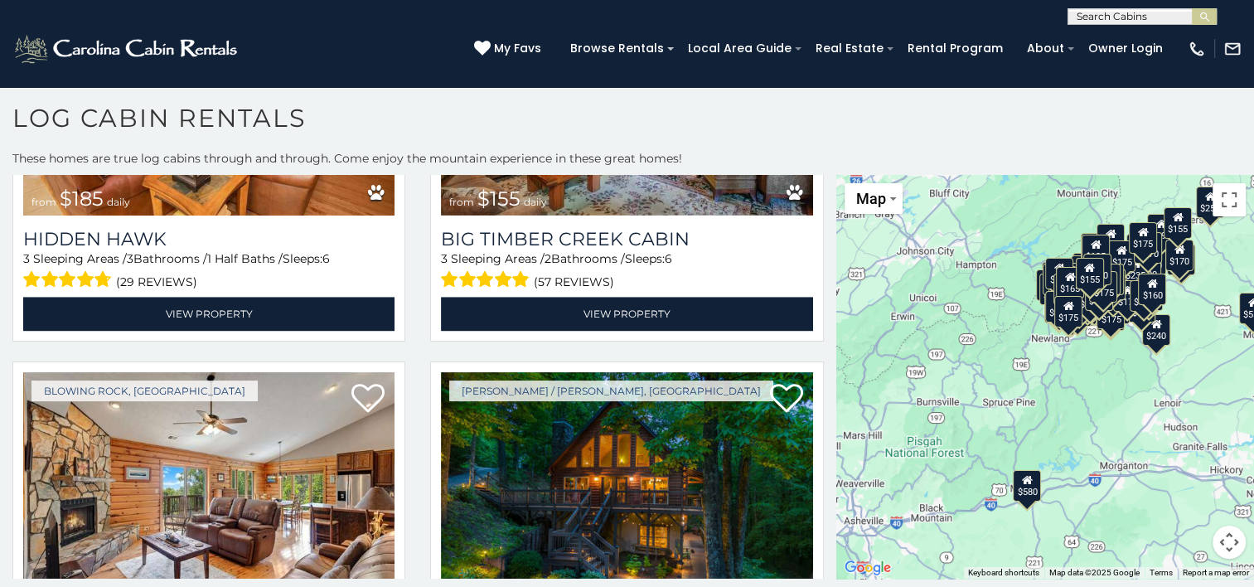
drag, startPoint x: 734, startPoint y: 133, endPoint x: 731, endPoint y: 121, distance: 11.9
click at [734, 132] on h1 "Log Cabin Rentals" at bounding box center [627, 126] width 1254 height 47
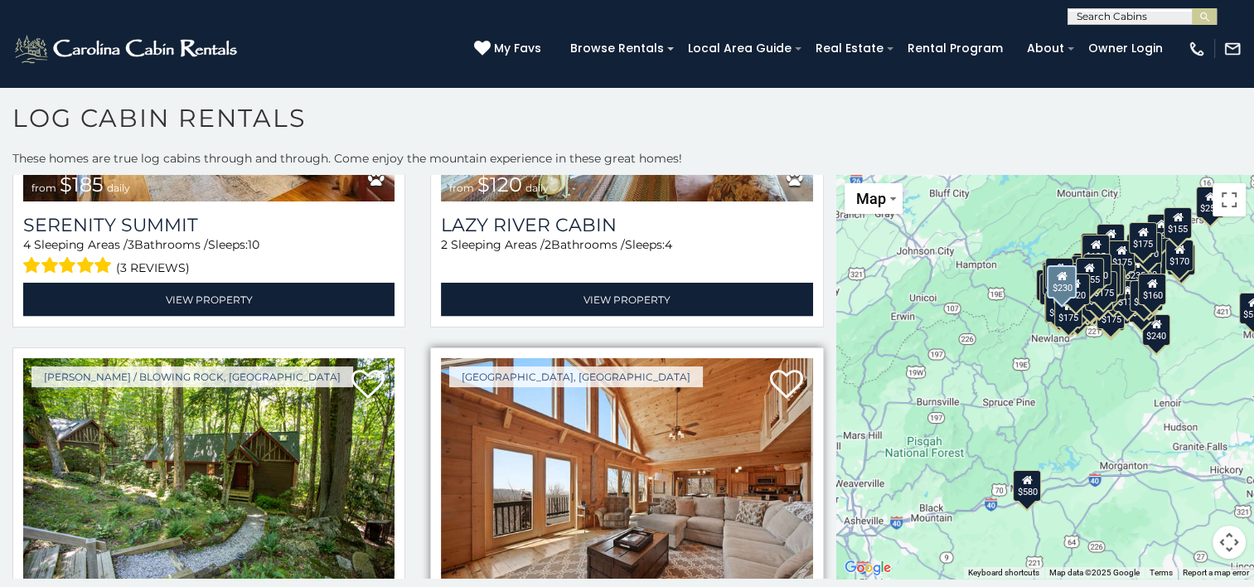
scroll to position [22189, 0]
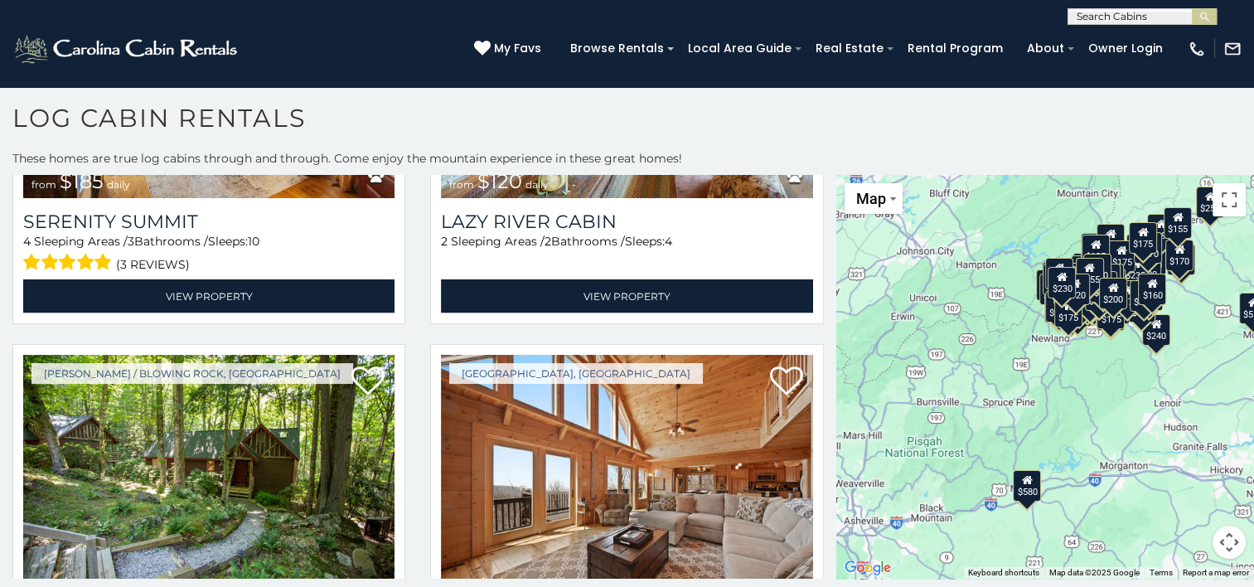
click at [774, 115] on h1 "Log Cabin Rentals" at bounding box center [627, 126] width 1254 height 47
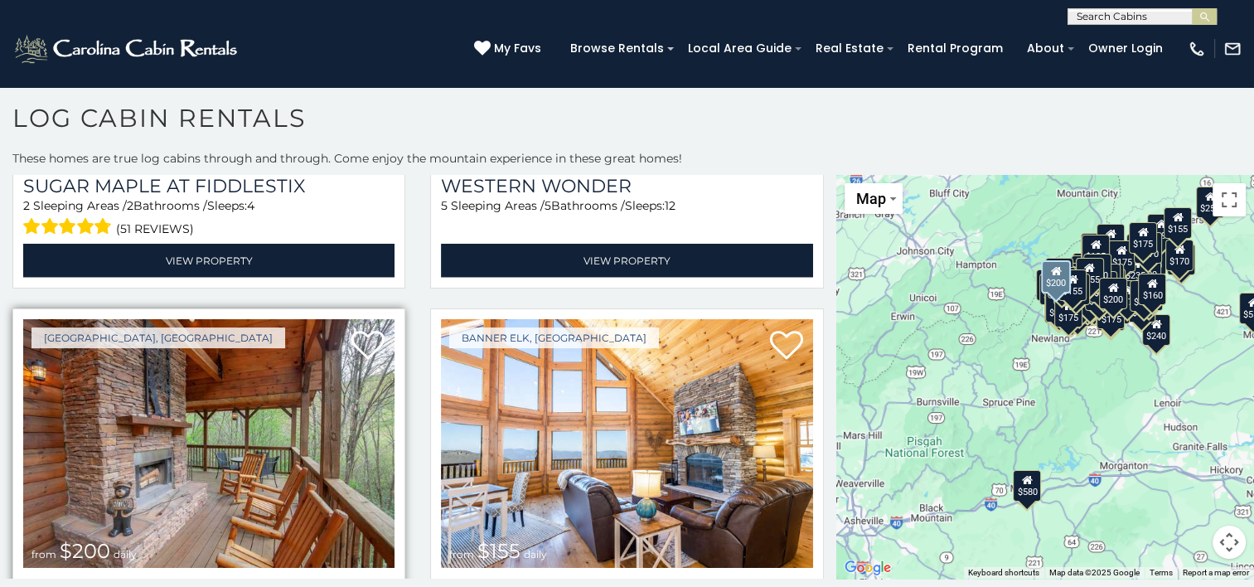
scroll to position [22631, 0]
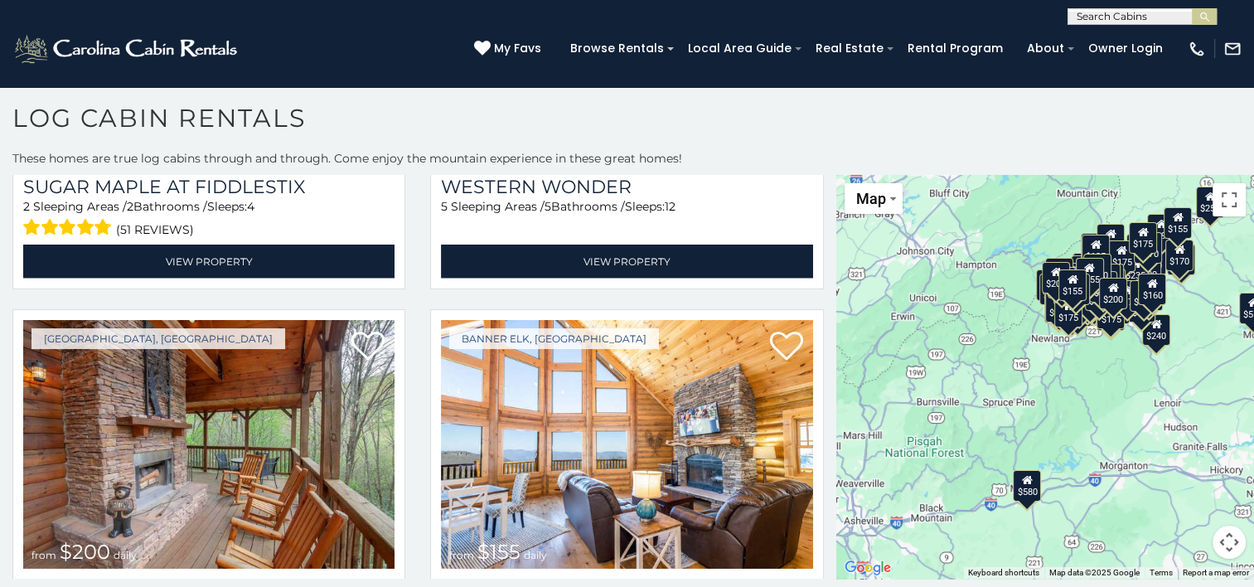
click at [842, 99] on section "**********" at bounding box center [627, 333] width 1254 height 510
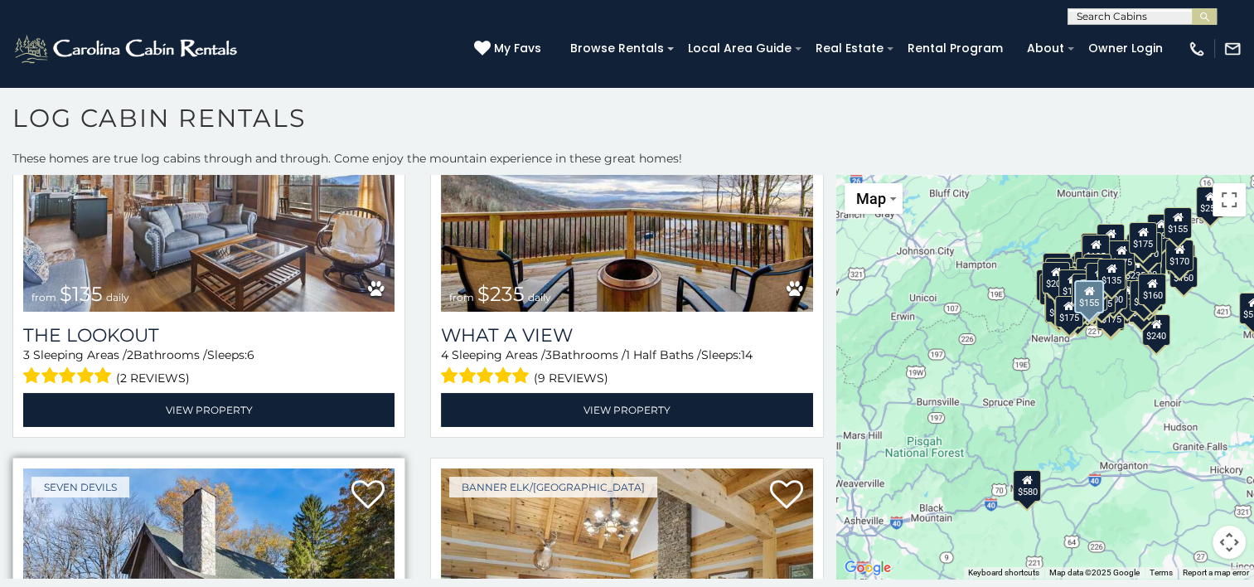
scroll to position [24972, 0]
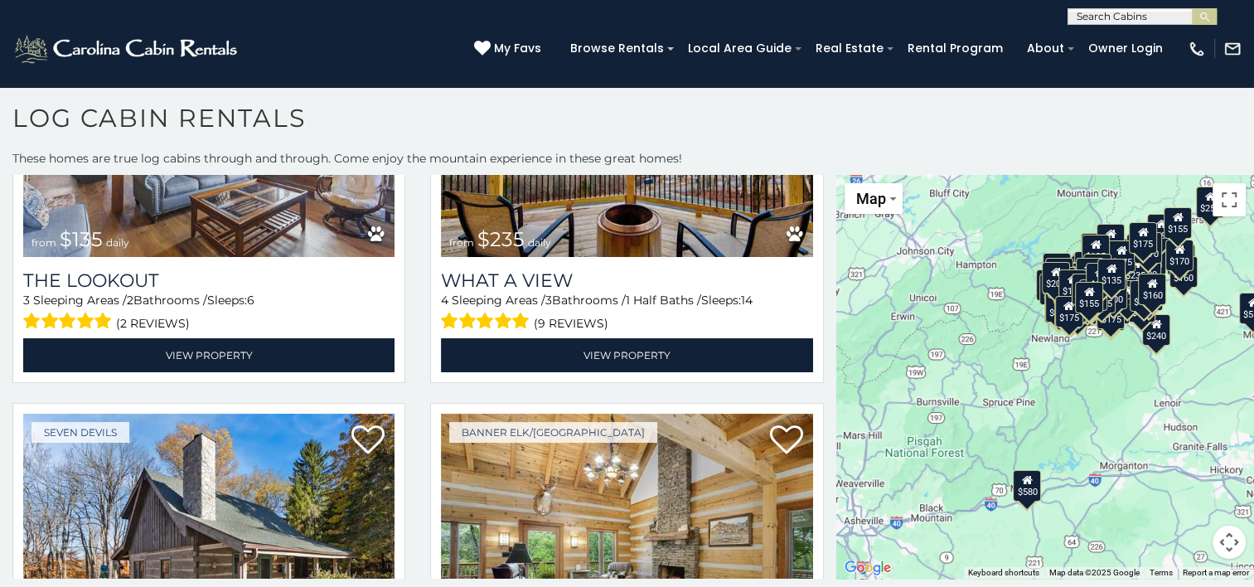
click at [774, 93] on section "**********" at bounding box center [627, 333] width 1254 height 510
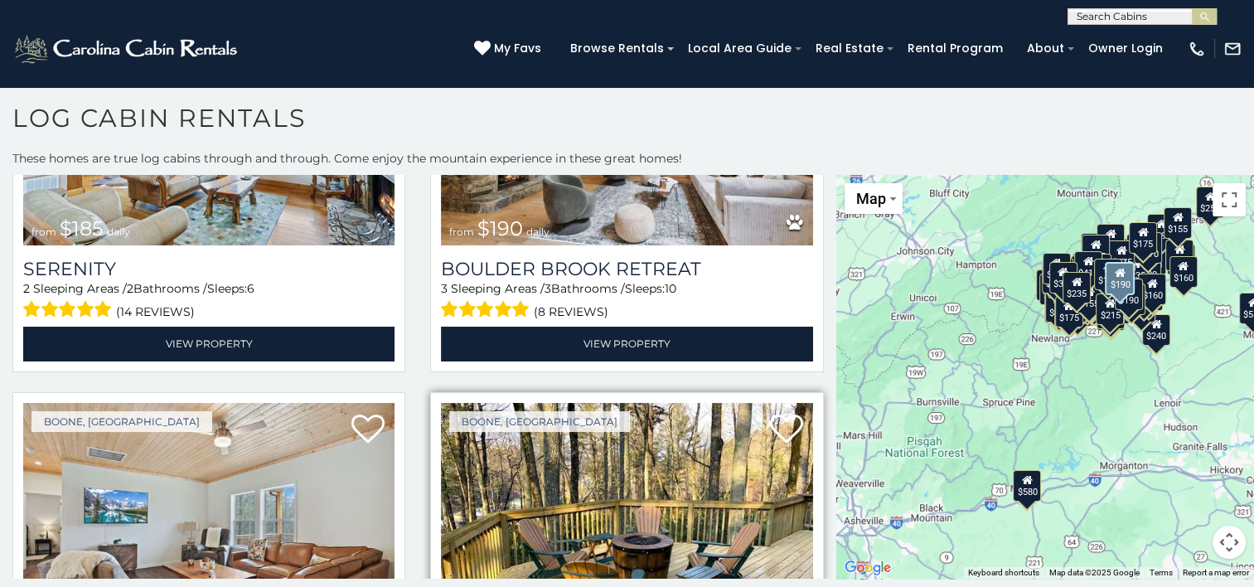
scroll to position [27841, 0]
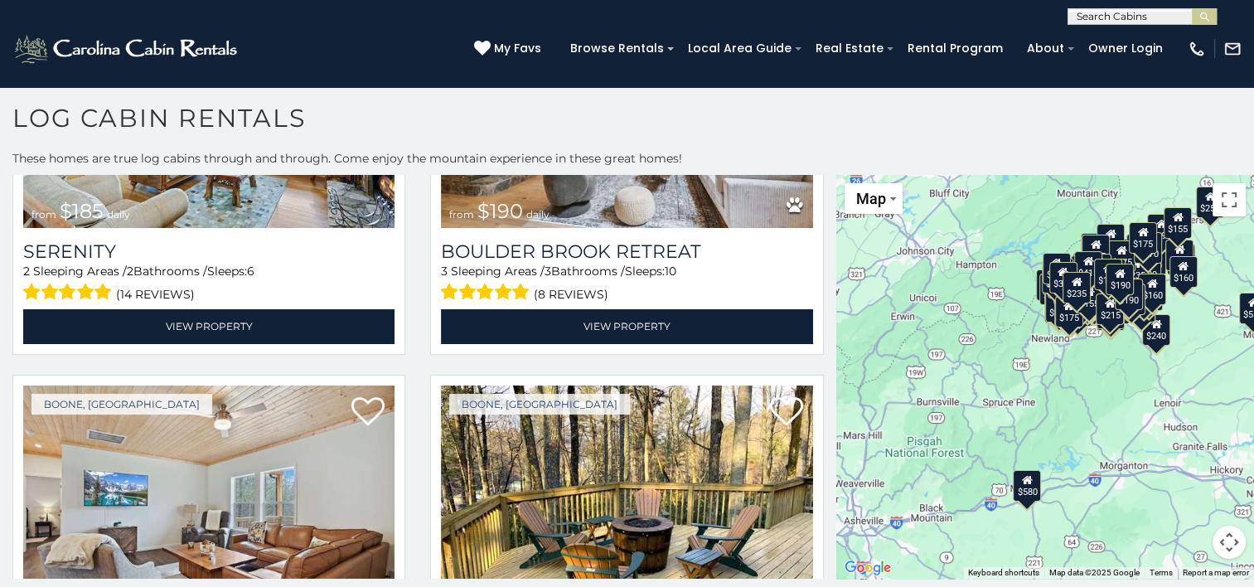
click at [572, 118] on h1 "Log Cabin Rentals" at bounding box center [627, 126] width 1254 height 47
